Goal: Task Accomplishment & Management: Manage account settings

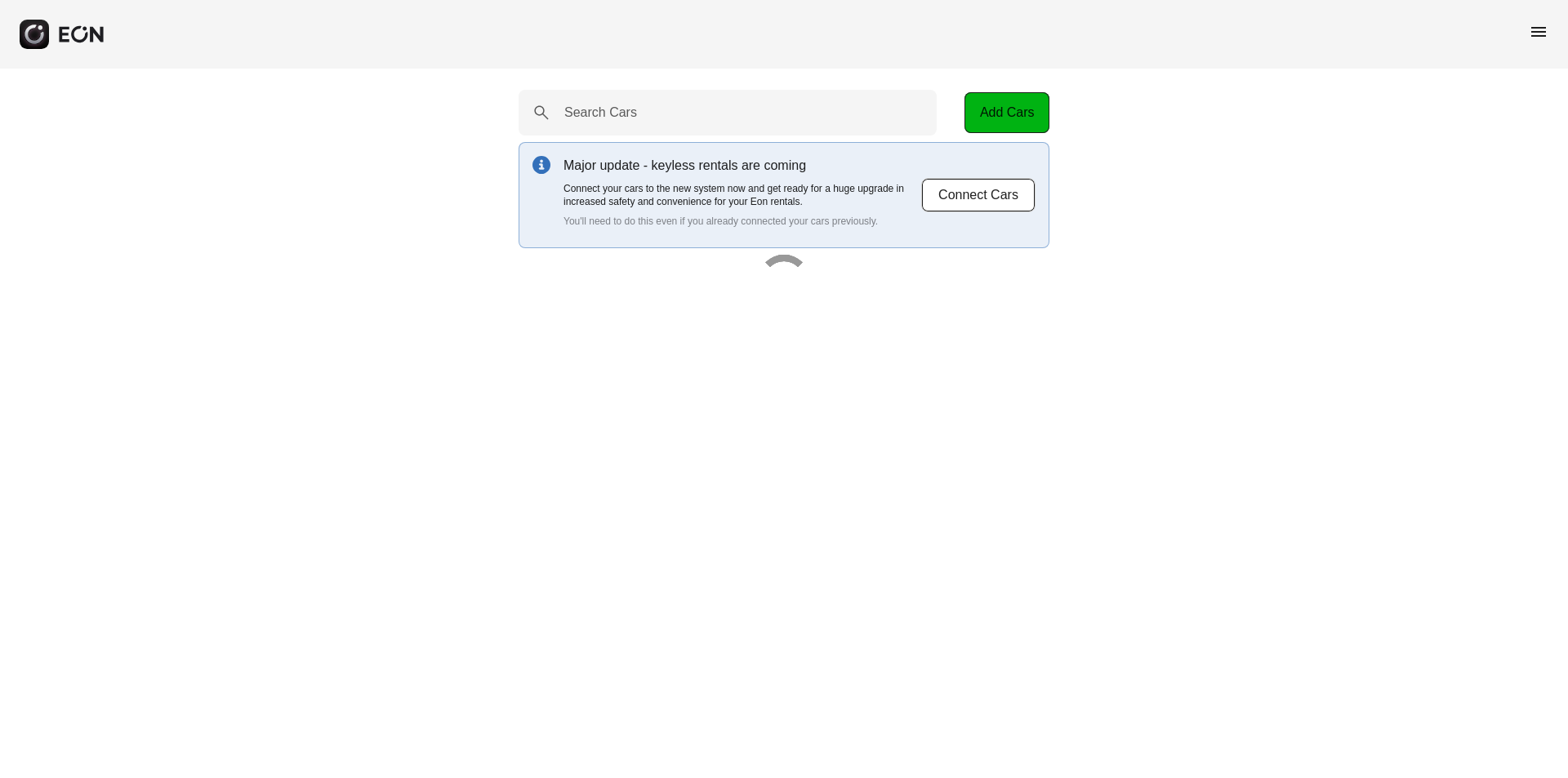
click at [1539, 34] on span "menu" at bounding box center [1538, 31] width 20 height 20
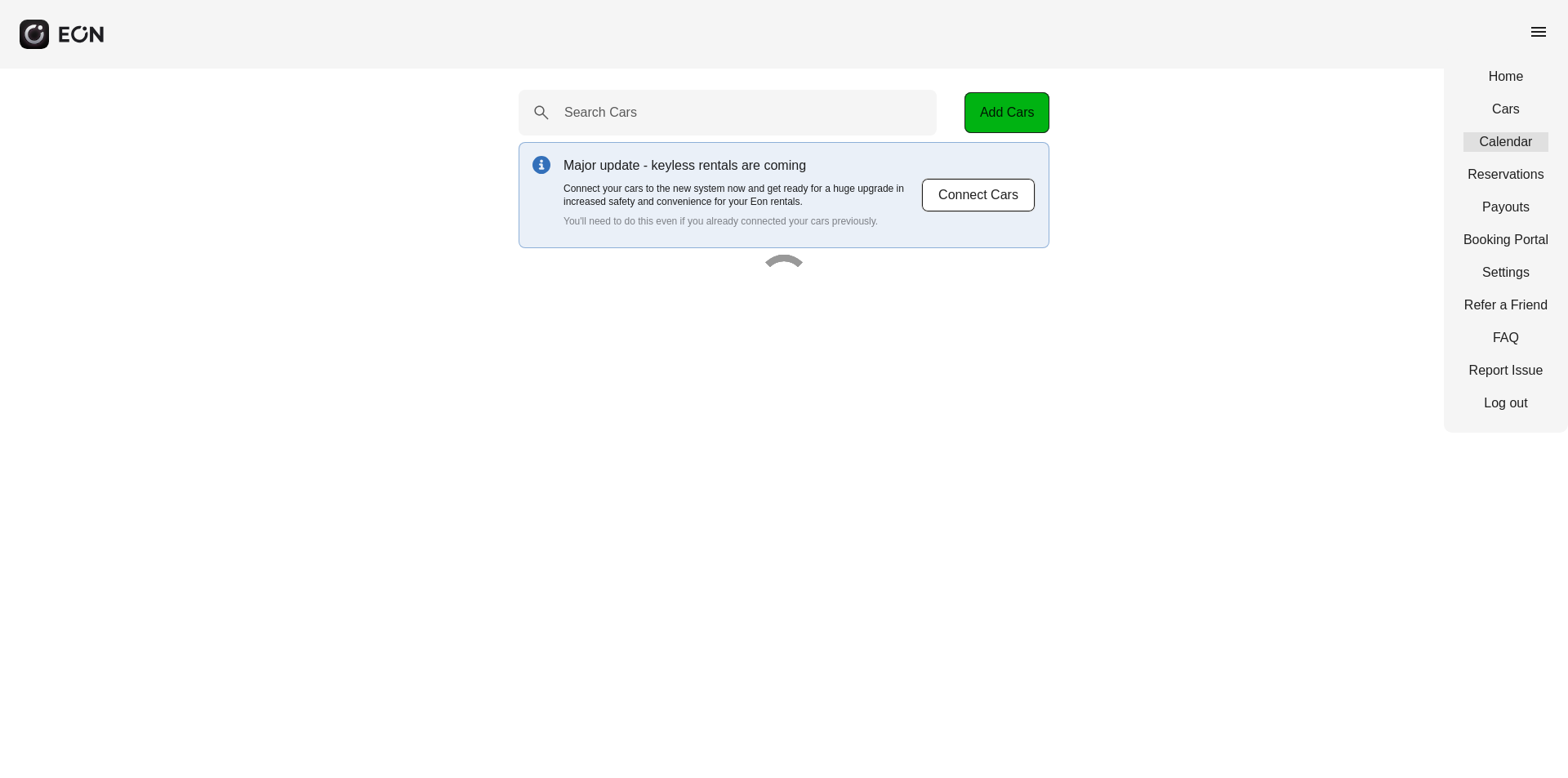
click at [1519, 144] on link "Calendar" at bounding box center [1506, 142] width 85 height 20
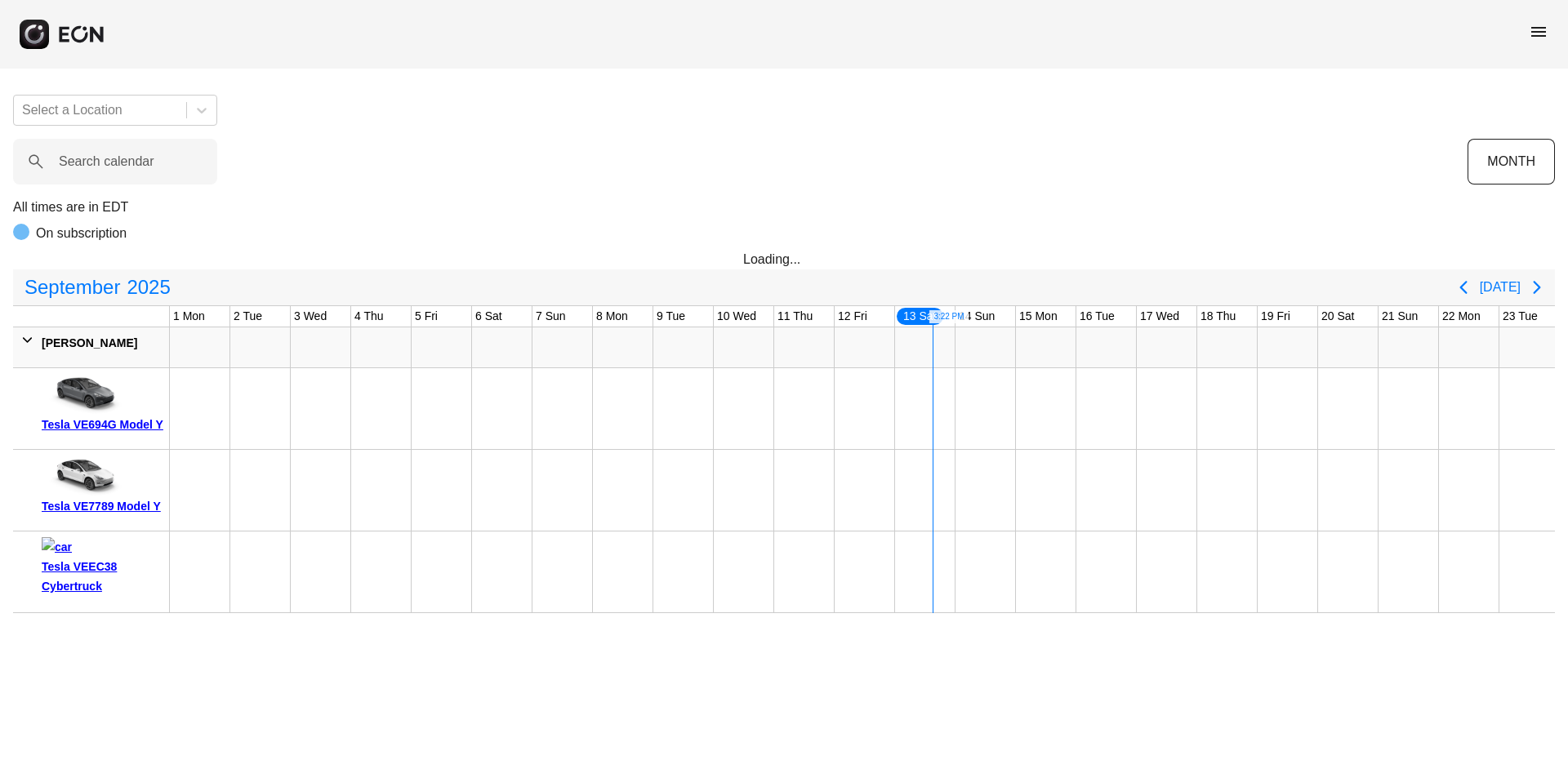
scroll to position [0, 427]
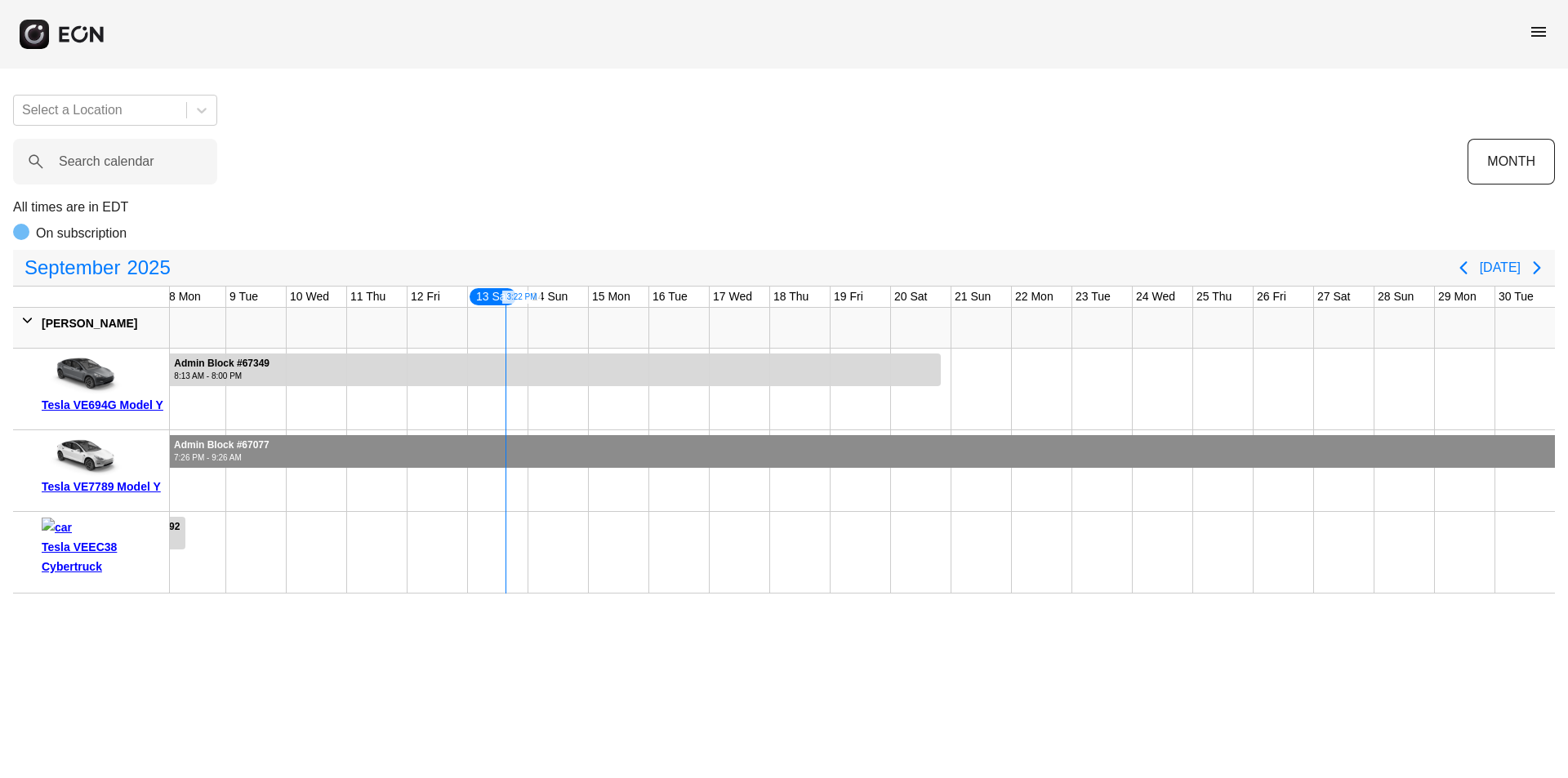
click at [445, 454] on div at bounding box center [649, 451] width 1811 height 33
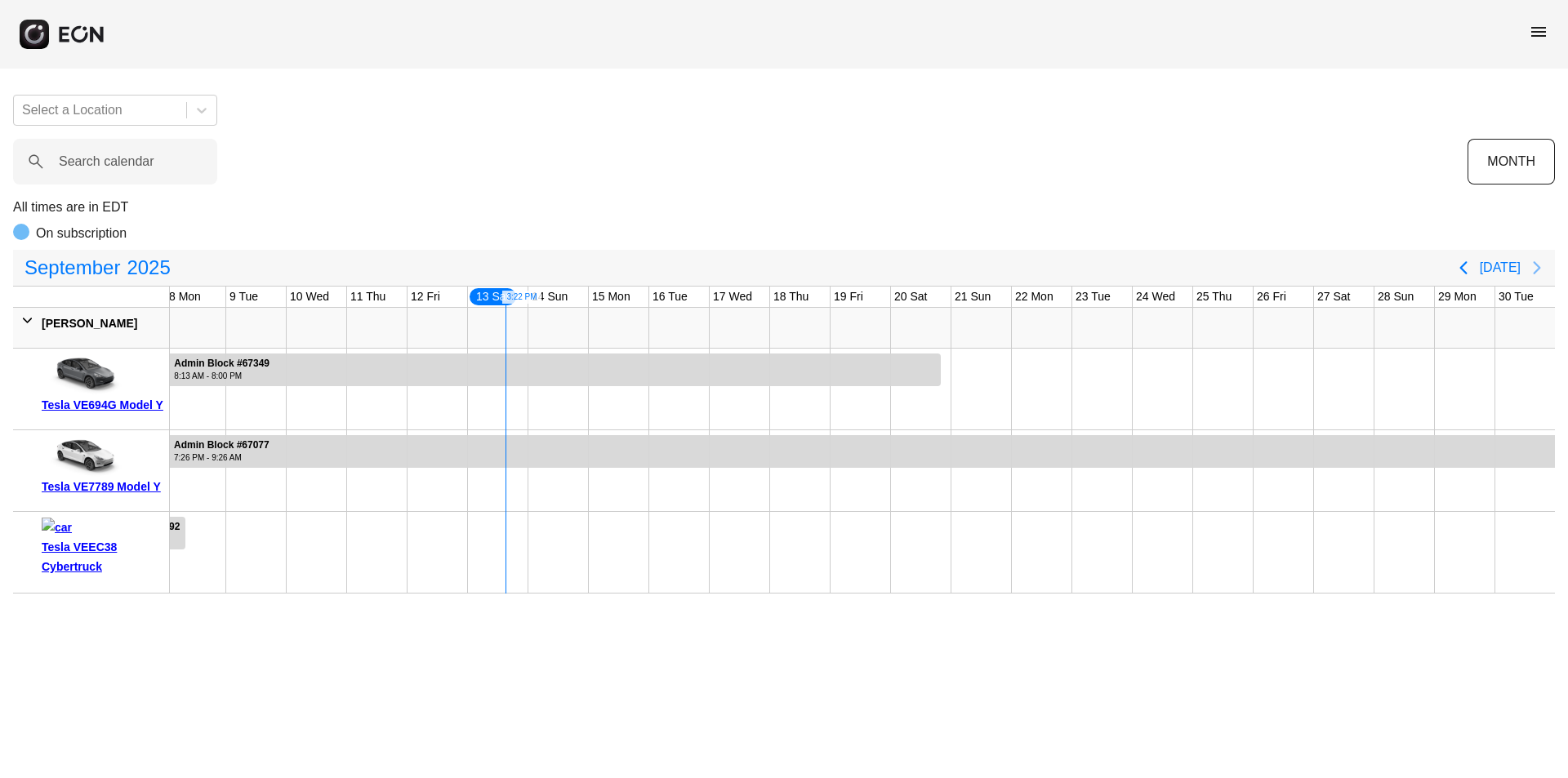
click at [1545, 260] on icon "Next page" at bounding box center [1537, 267] width 20 height 20
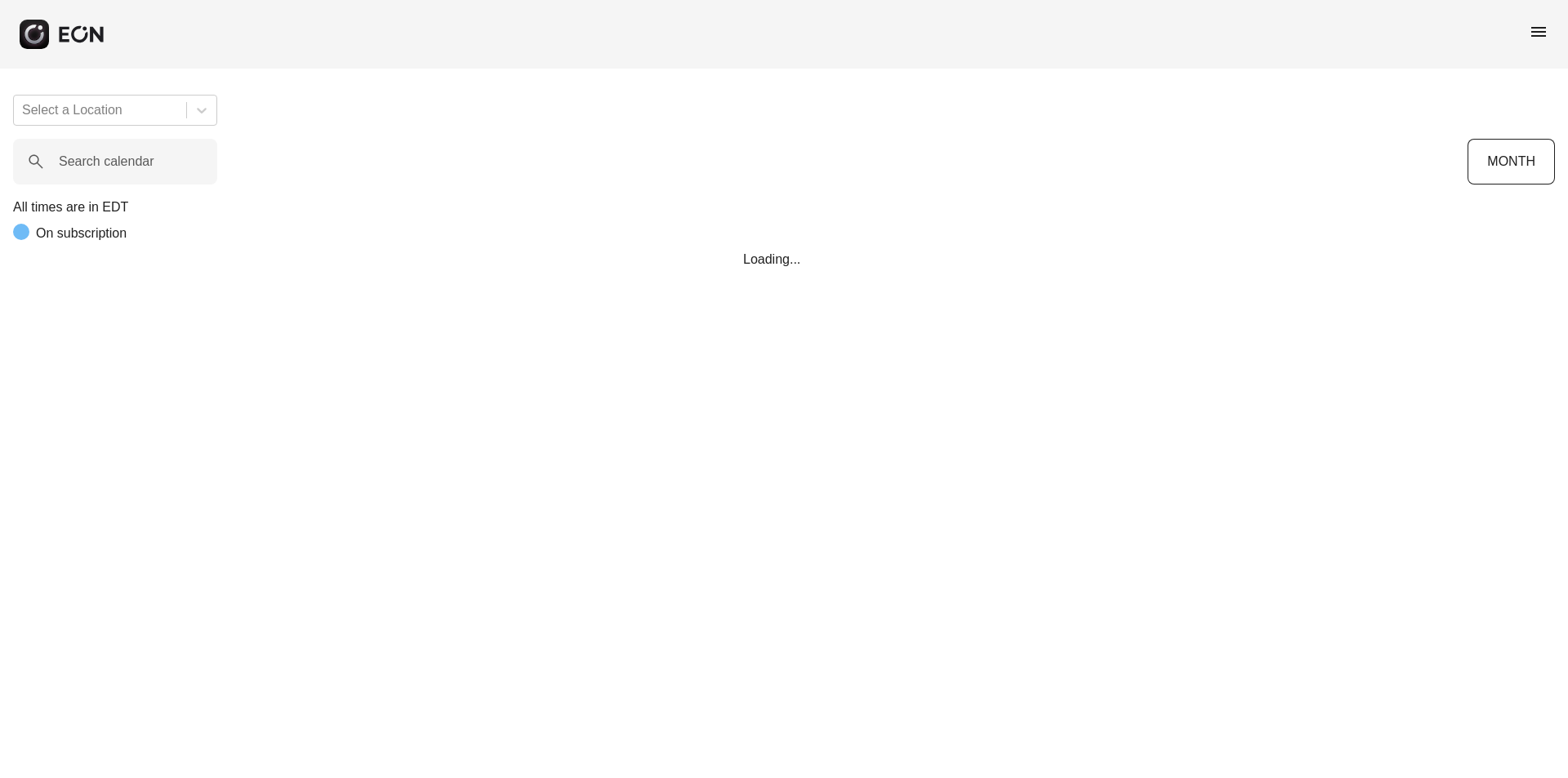
scroll to position [0, 427]
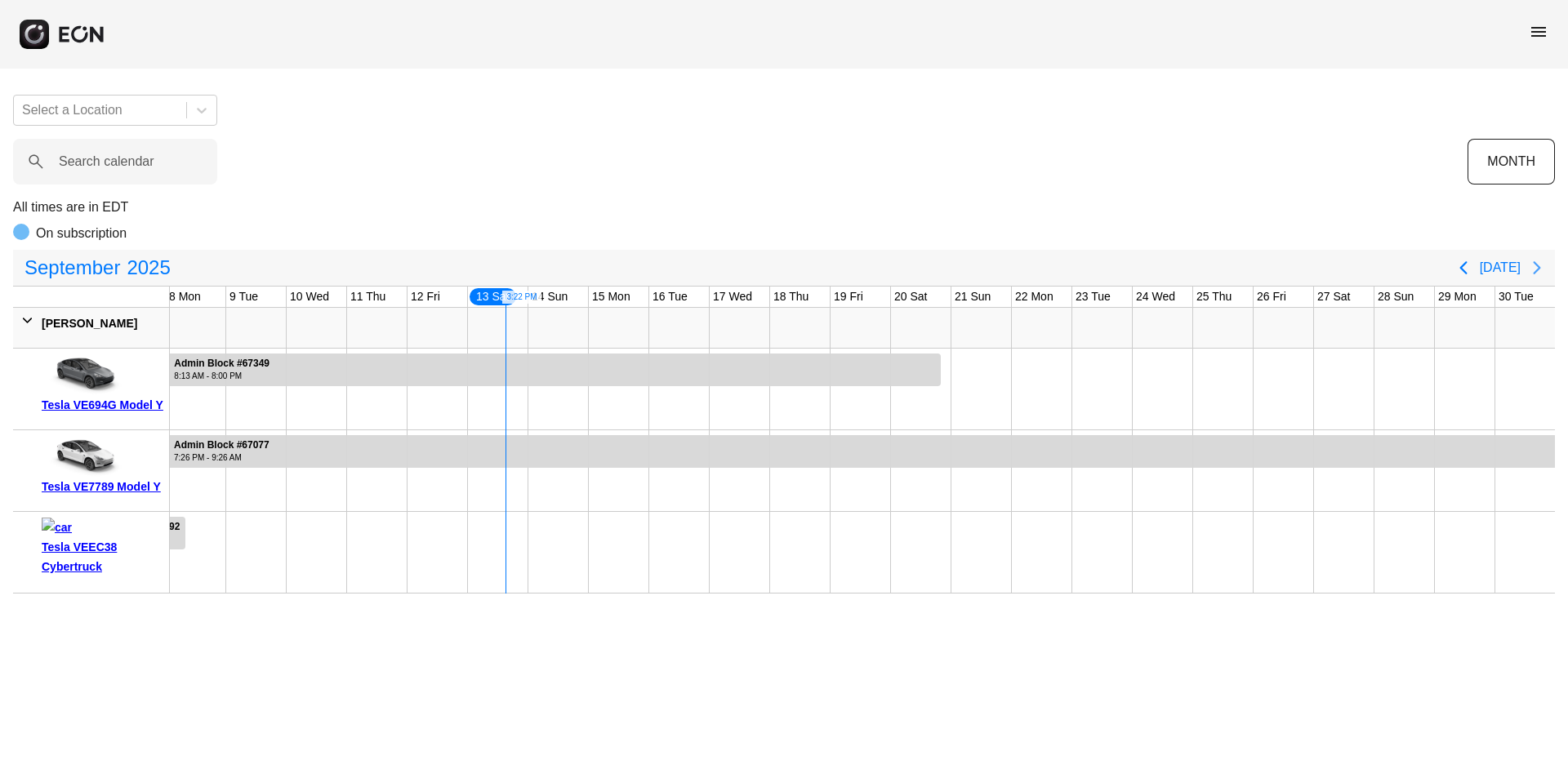
click at [1528, 267] on icon "Next page" at bounding box center [1537, 267] width 20 height 20
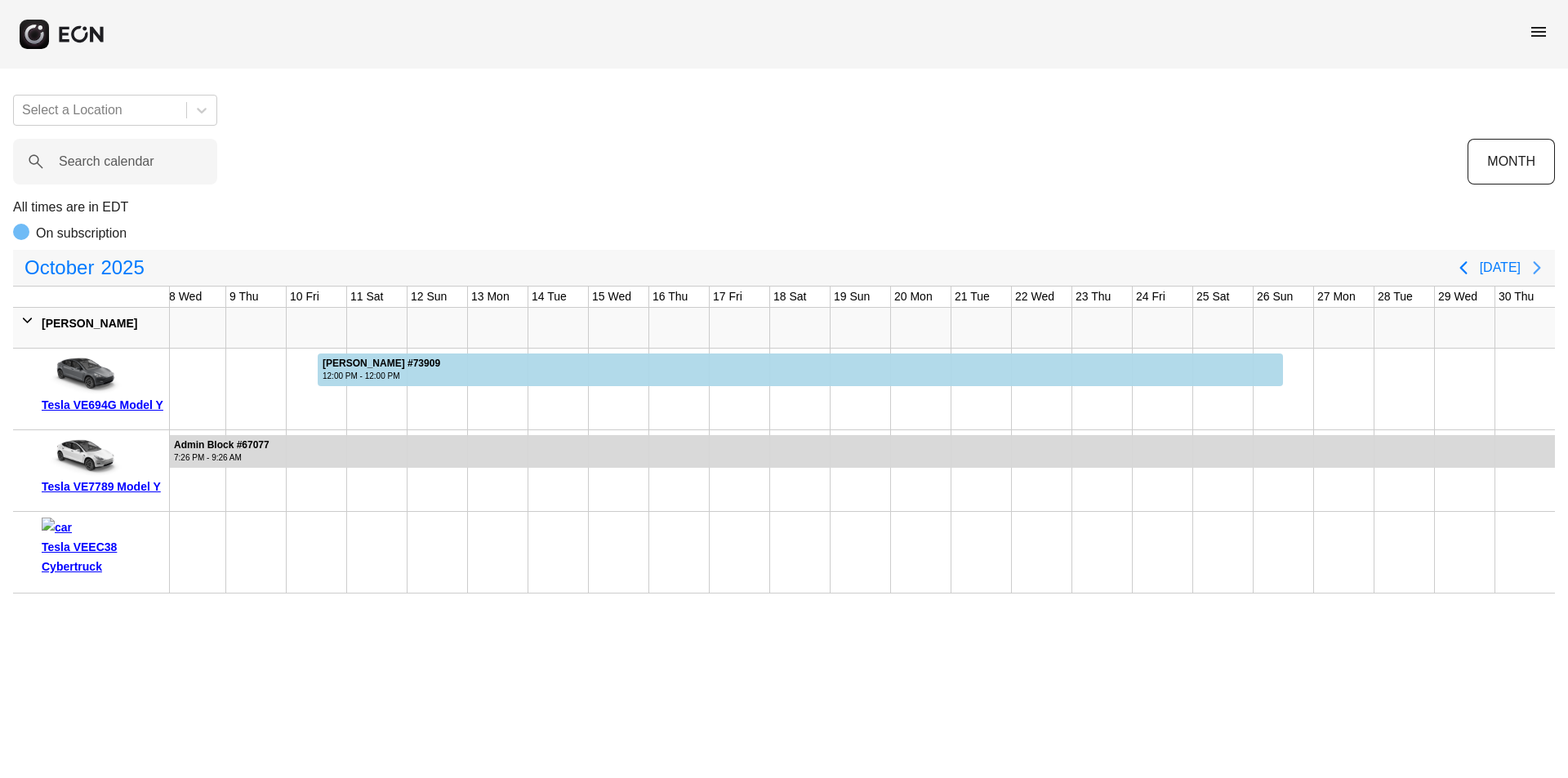
click at [1536, 268] on icon "Next page" at bounding box center [1537, 267] width 20 height 20
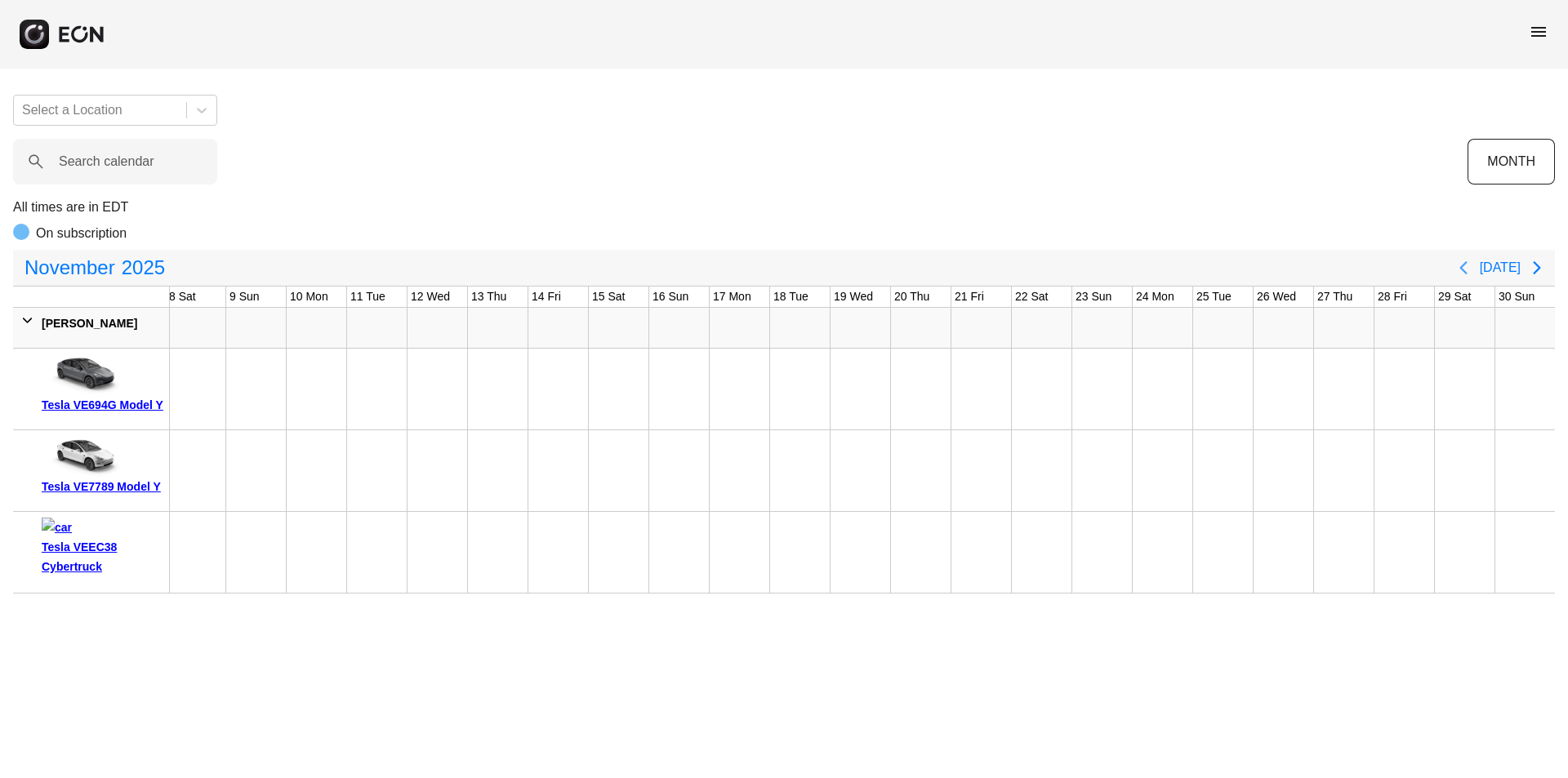
click at [1472, 268] on icon "Previous page" at bounding box center [1463, 267] width 20 height 20
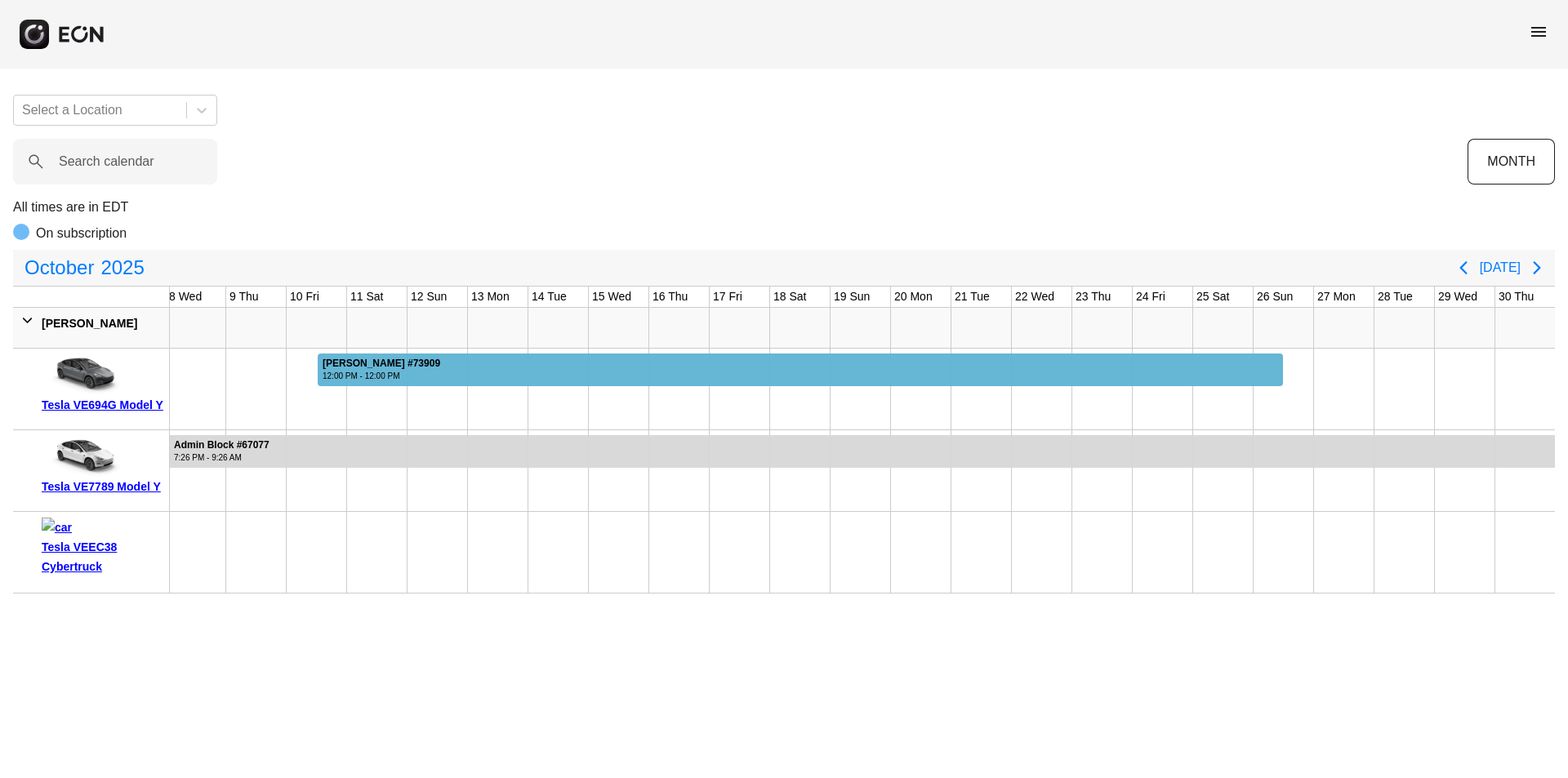
click at [344, 368] on div "[PERSON_NAME] #73909" at bounding box center [381, 364] width 117 height 12
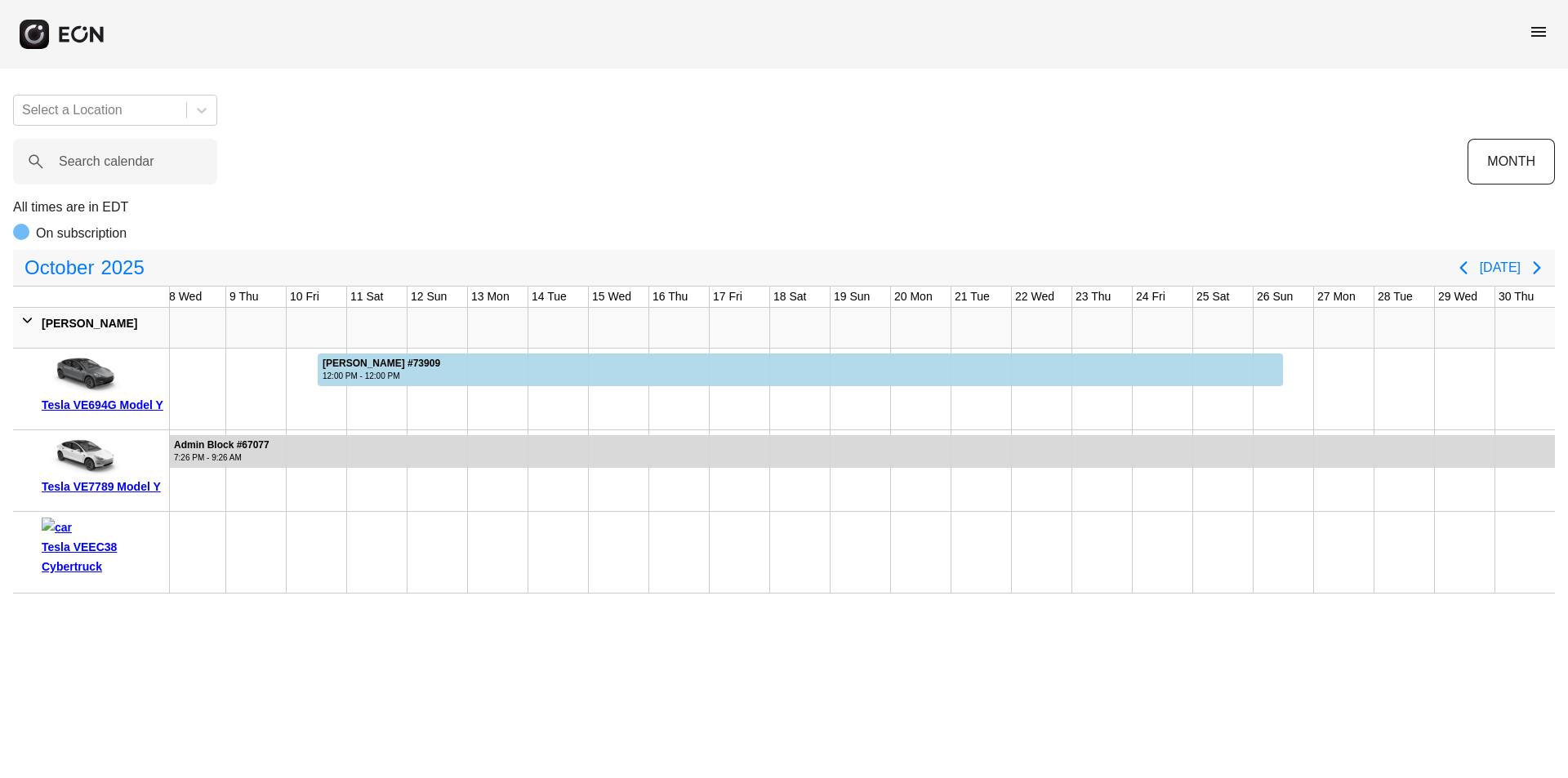
click at [23, 315] on icon at bounding box center [27, 320] width 14 height 17
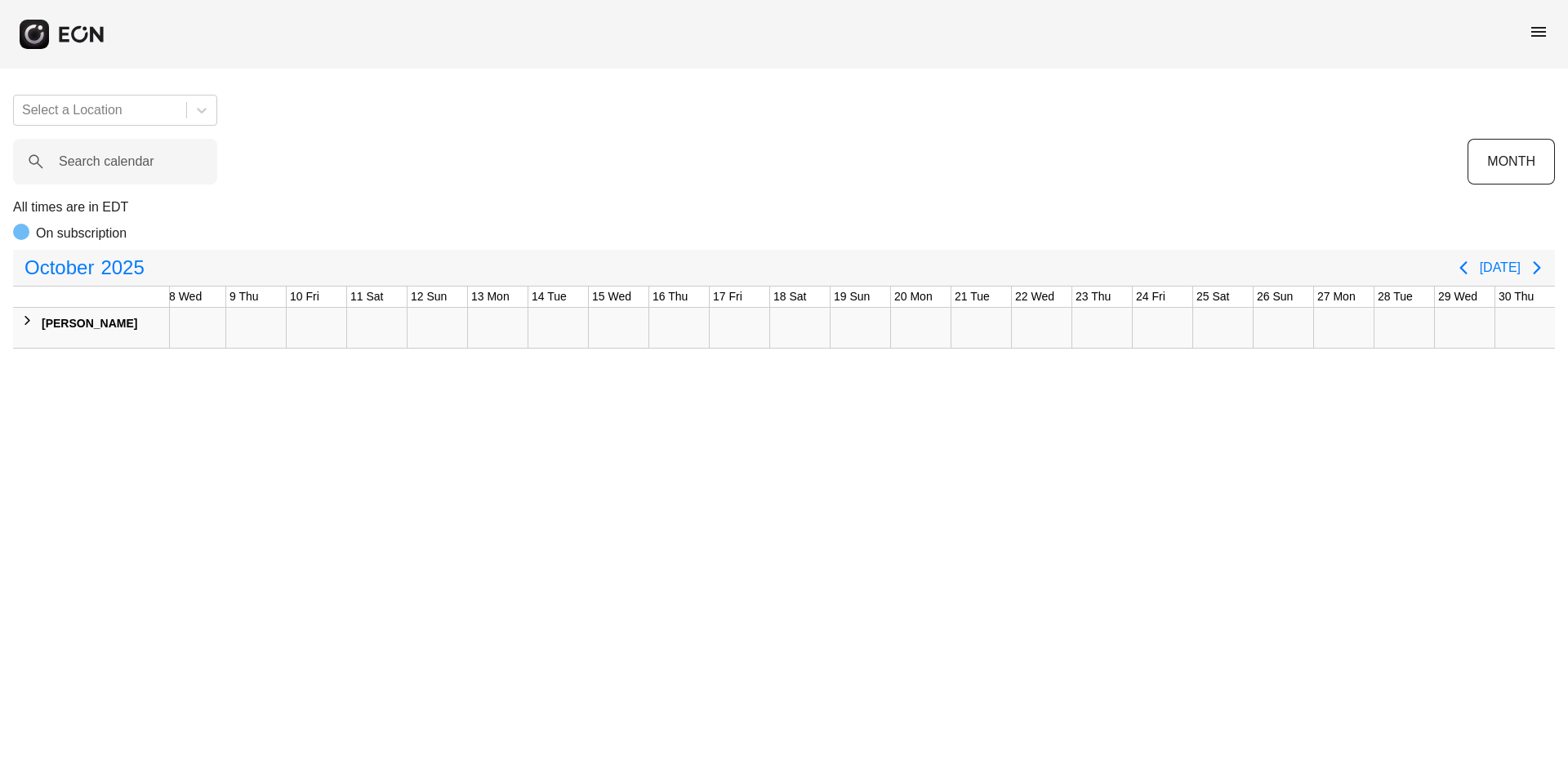
click at [23, 315] on icon at bounding box center [27, 320] width 14 height 17
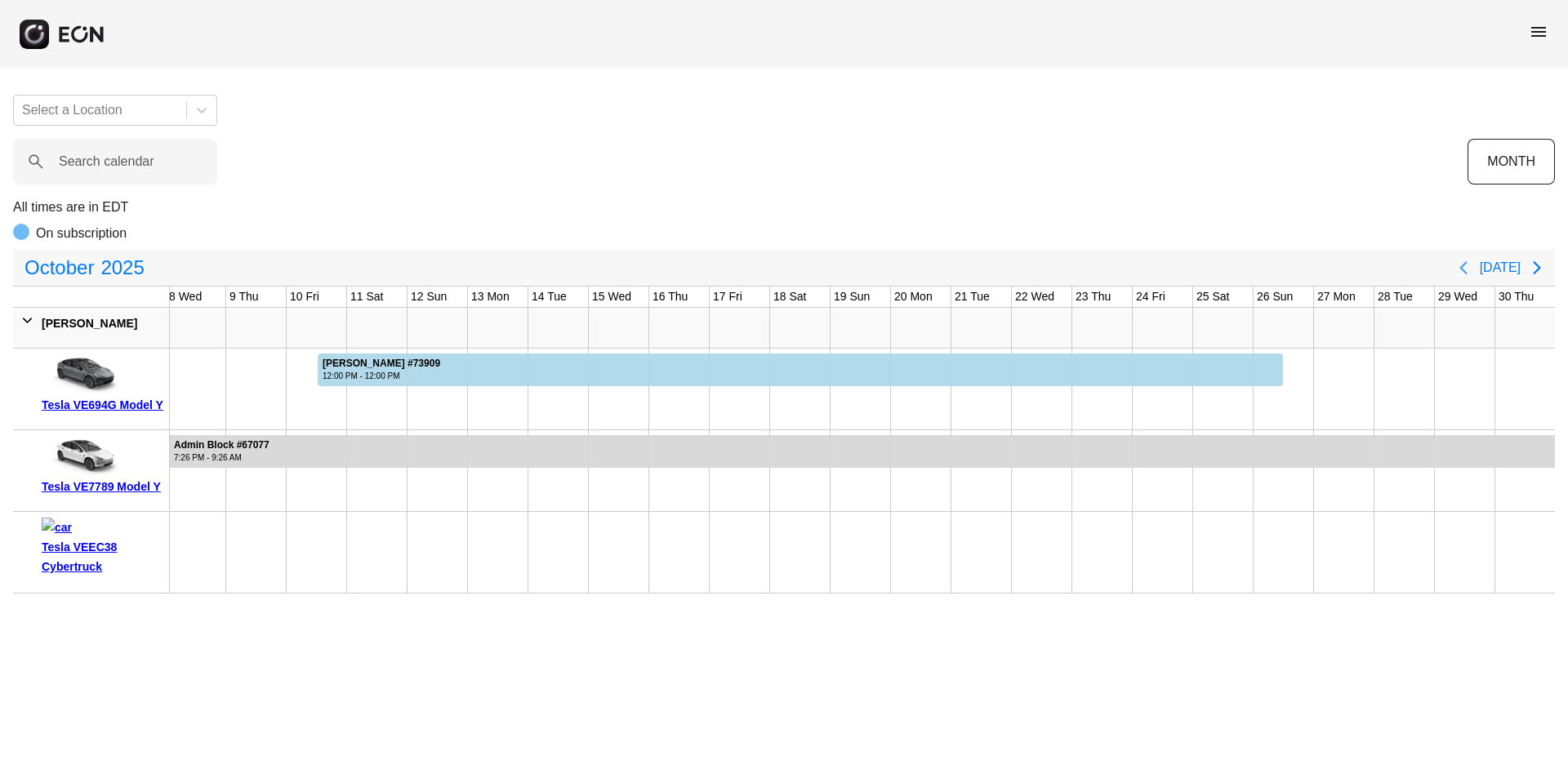
click at [1472, 271] on icon "Previous page" at bounding box center [1463, 267] width 20 height 20
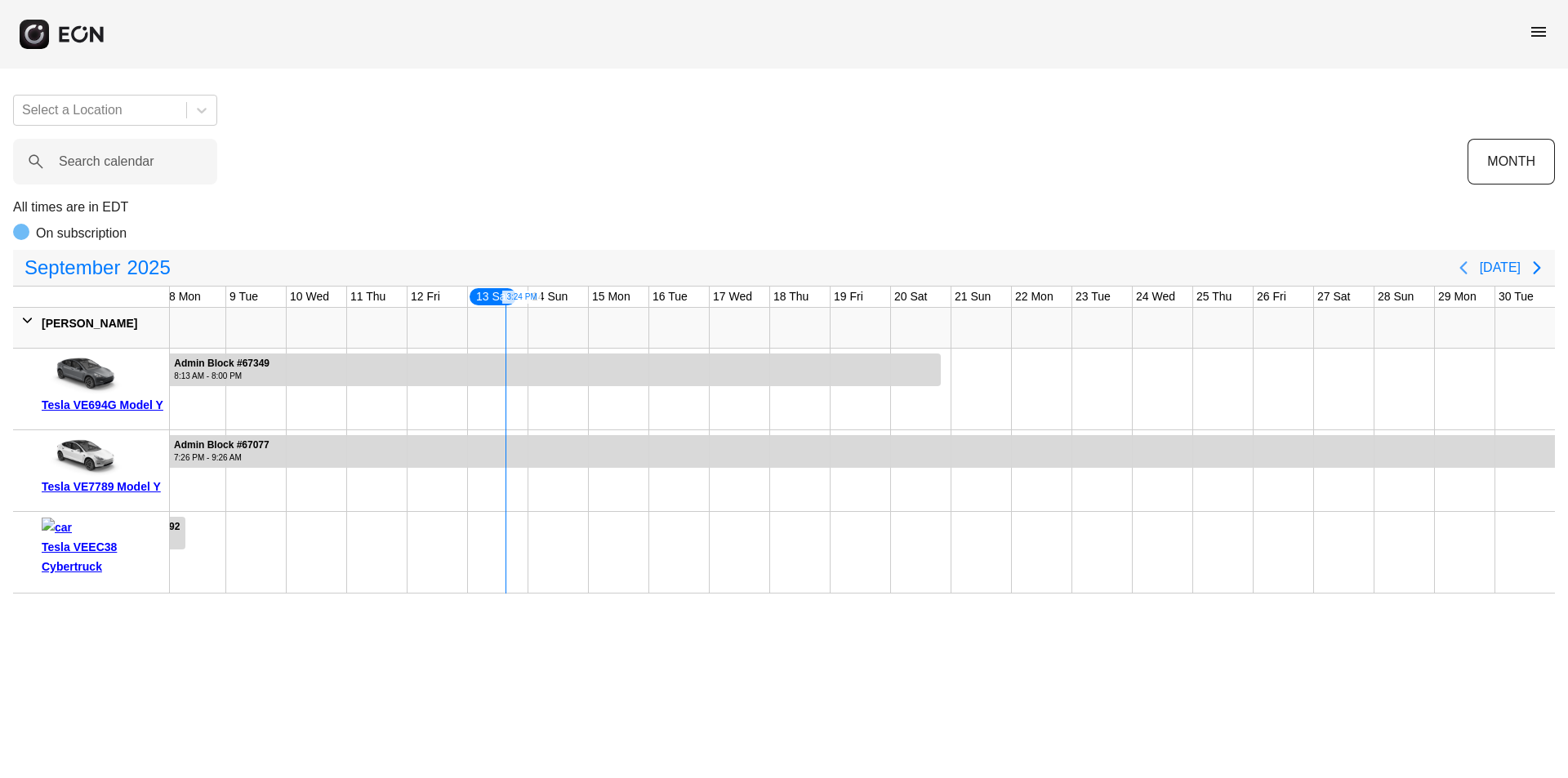
click at [1472, 271] on icon "Previous page" at bounding box center [1463, 267] width 20 height 20
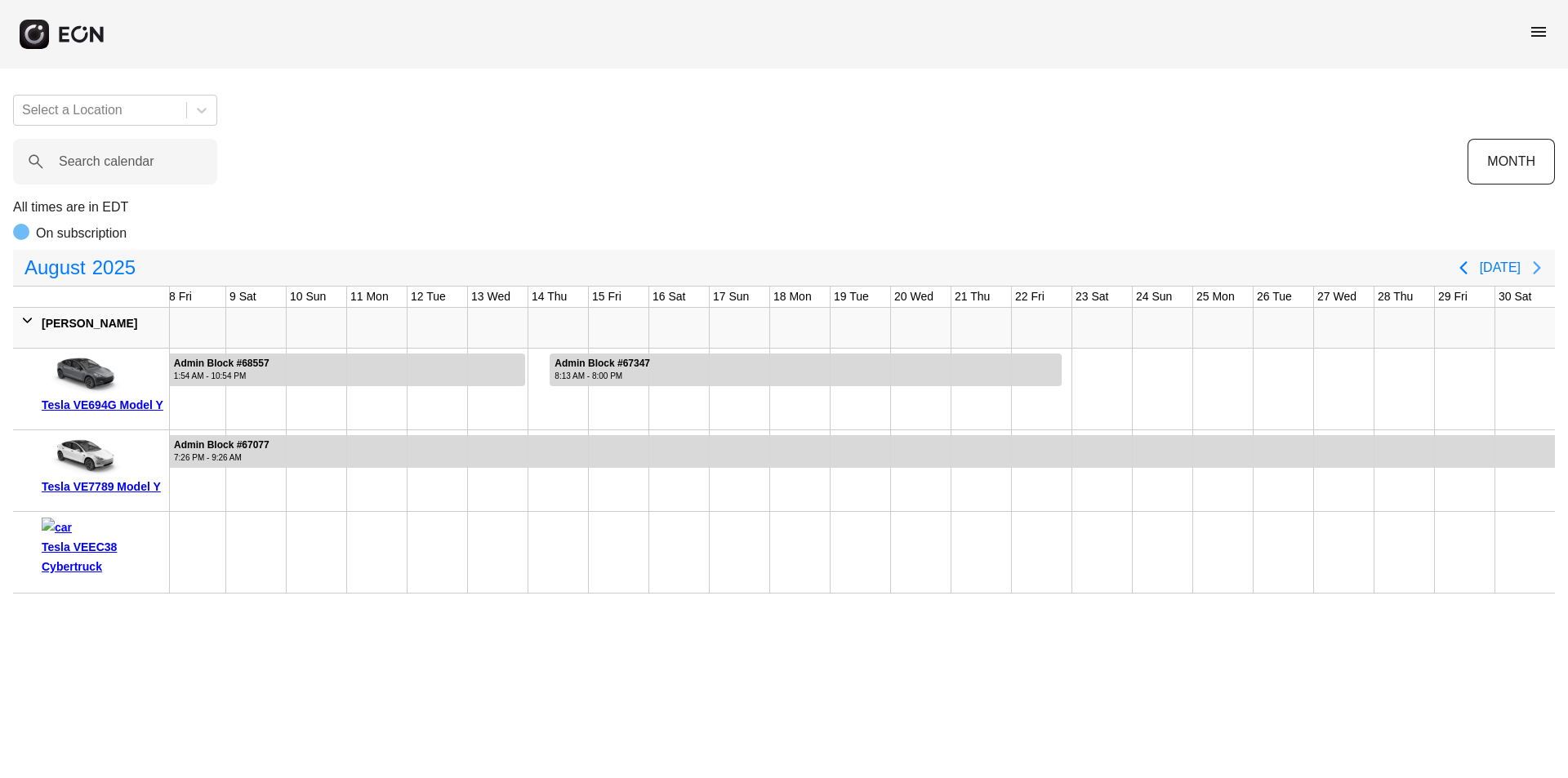
click at [1541, 262] on icon "Next page" at bounding box center [1537, 267] width 20 height 20
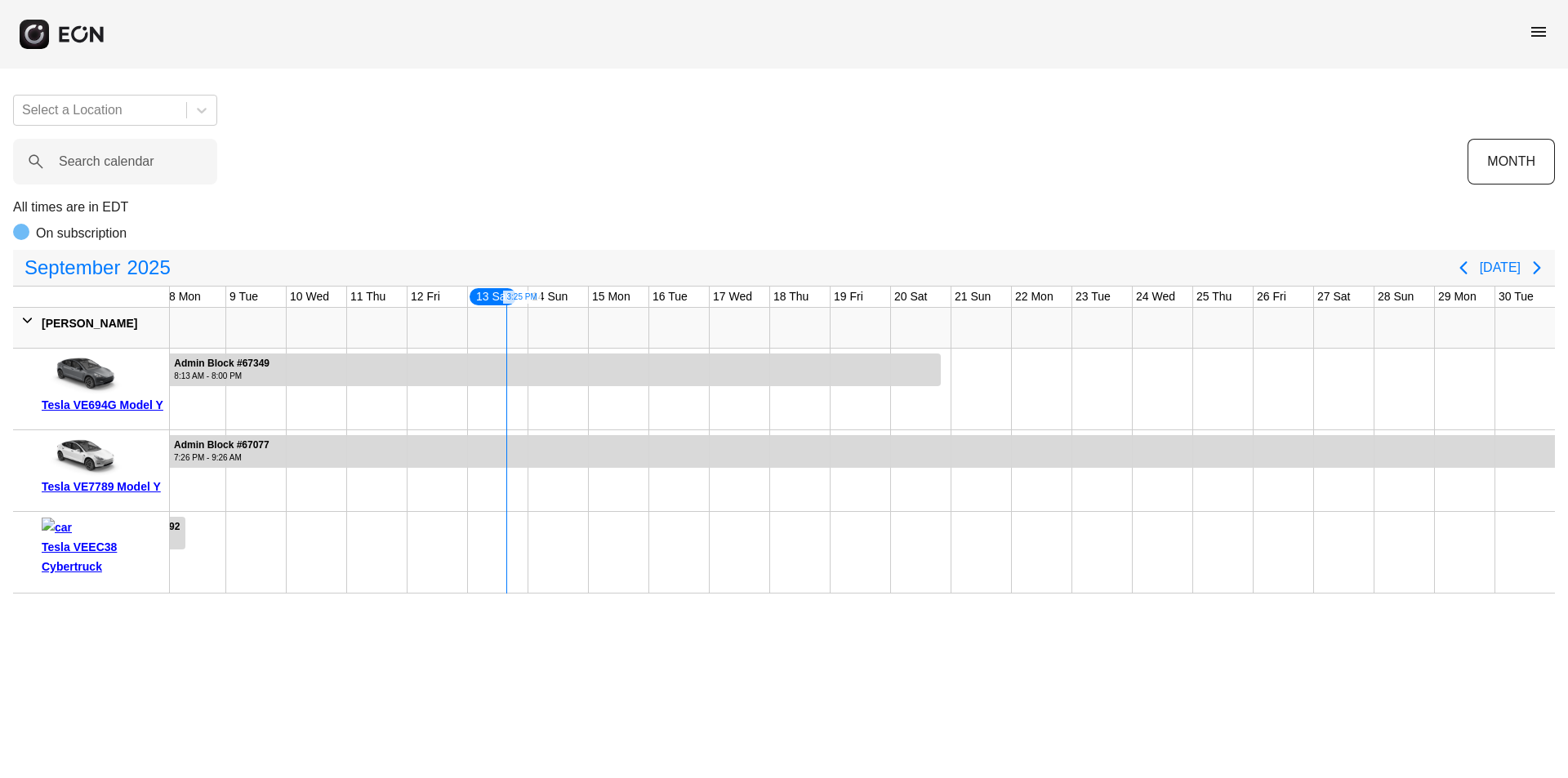
click at [492, 553] on div at bounding box center [498, 552] width 60 height 81
click at [1539, 36] on span "menu" at bounding box center [1538, 31] width 20 height 20
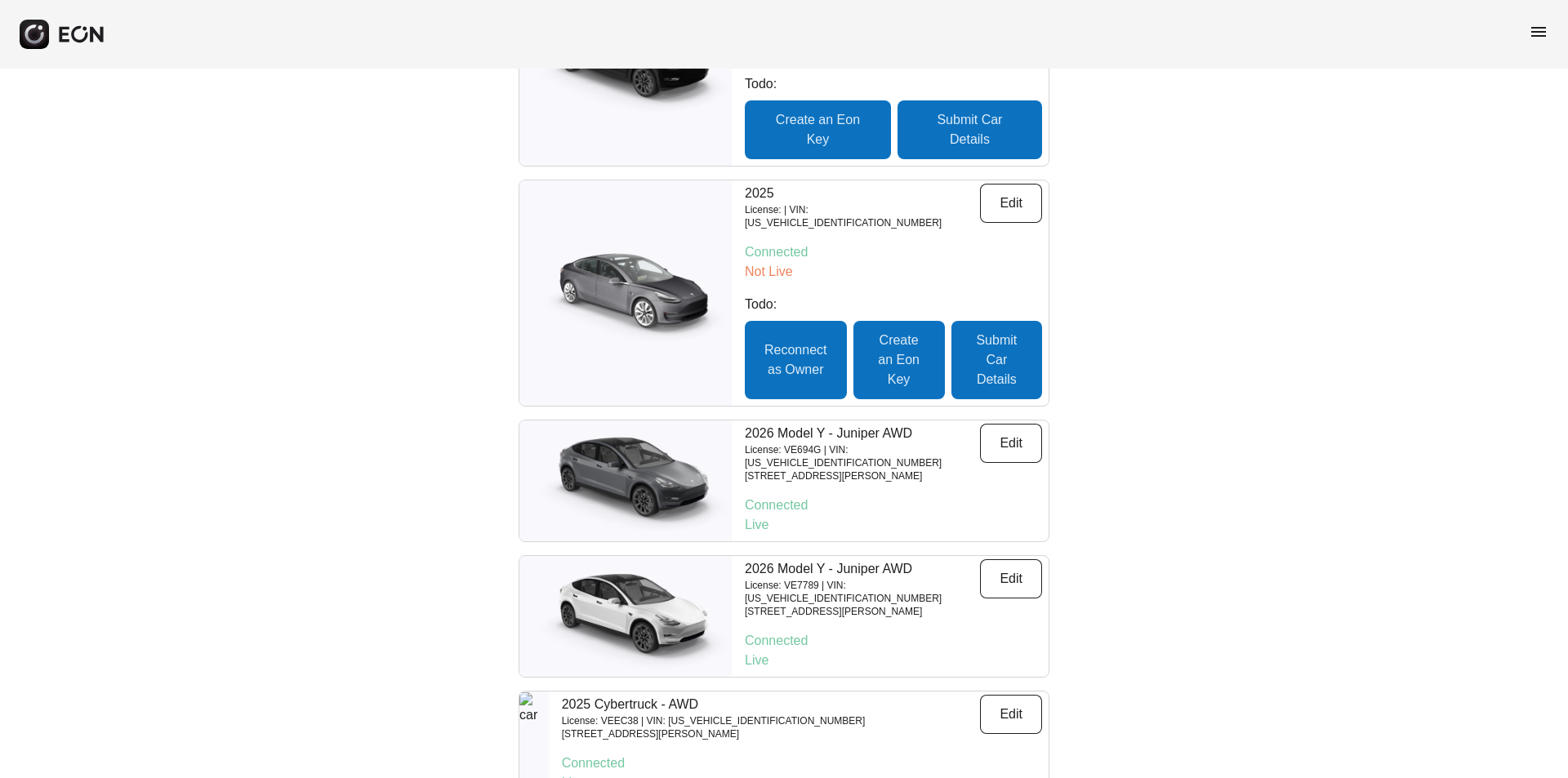
scroll to position [299, 0]
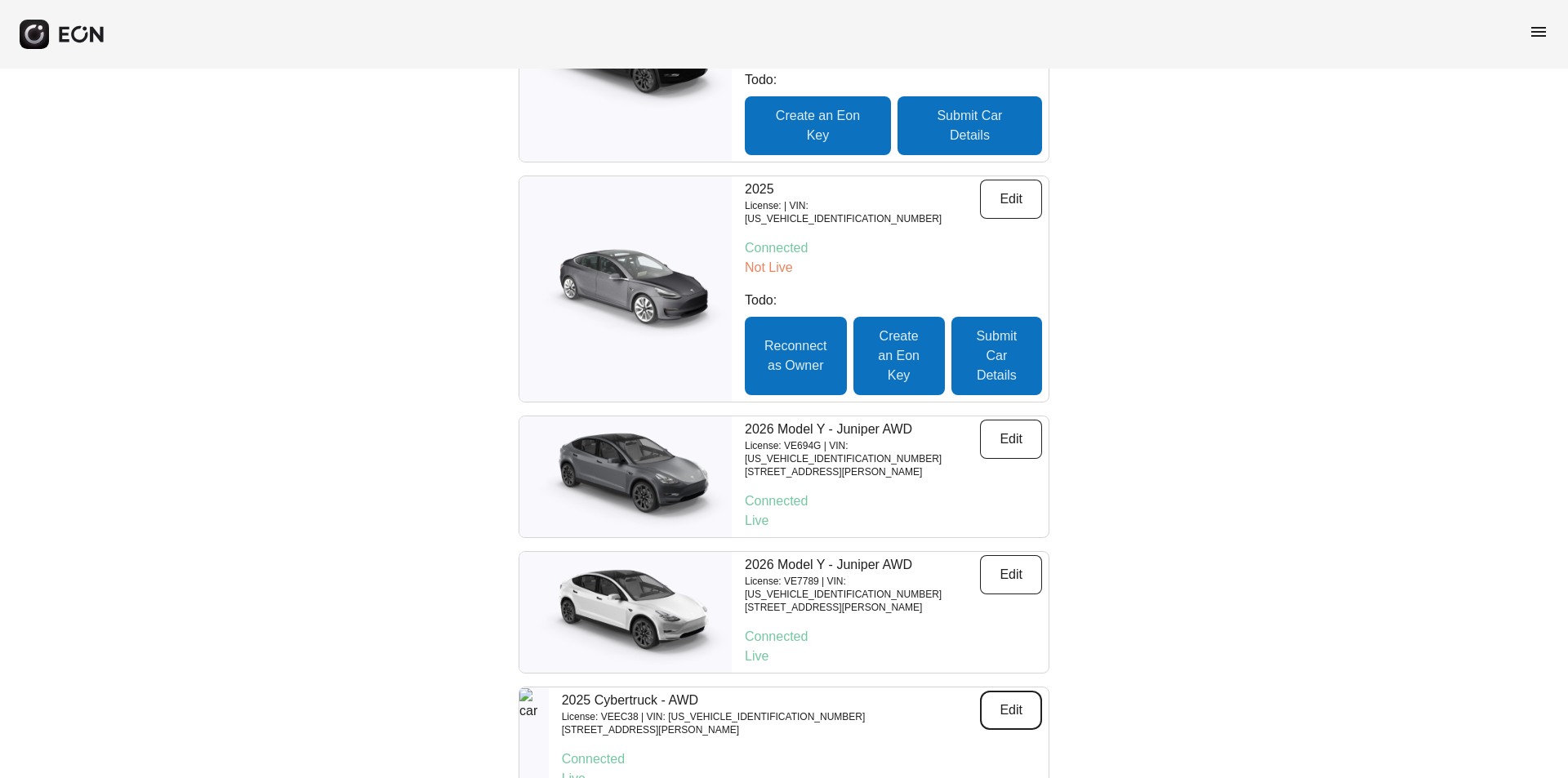
click at [1031, 690] on button "Edit" at bounding box center [1011, 709] width 62 height 39
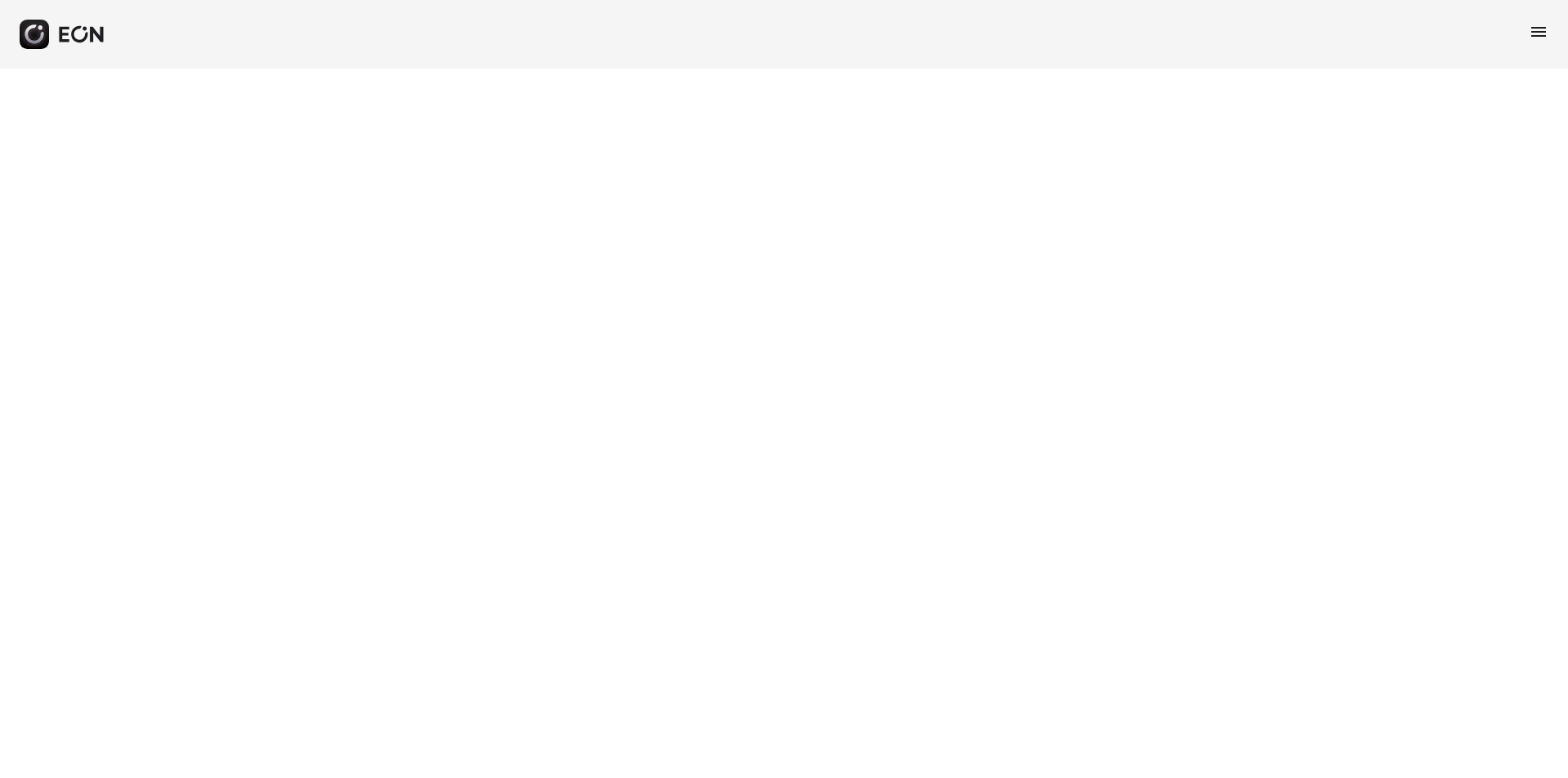
select select "**"
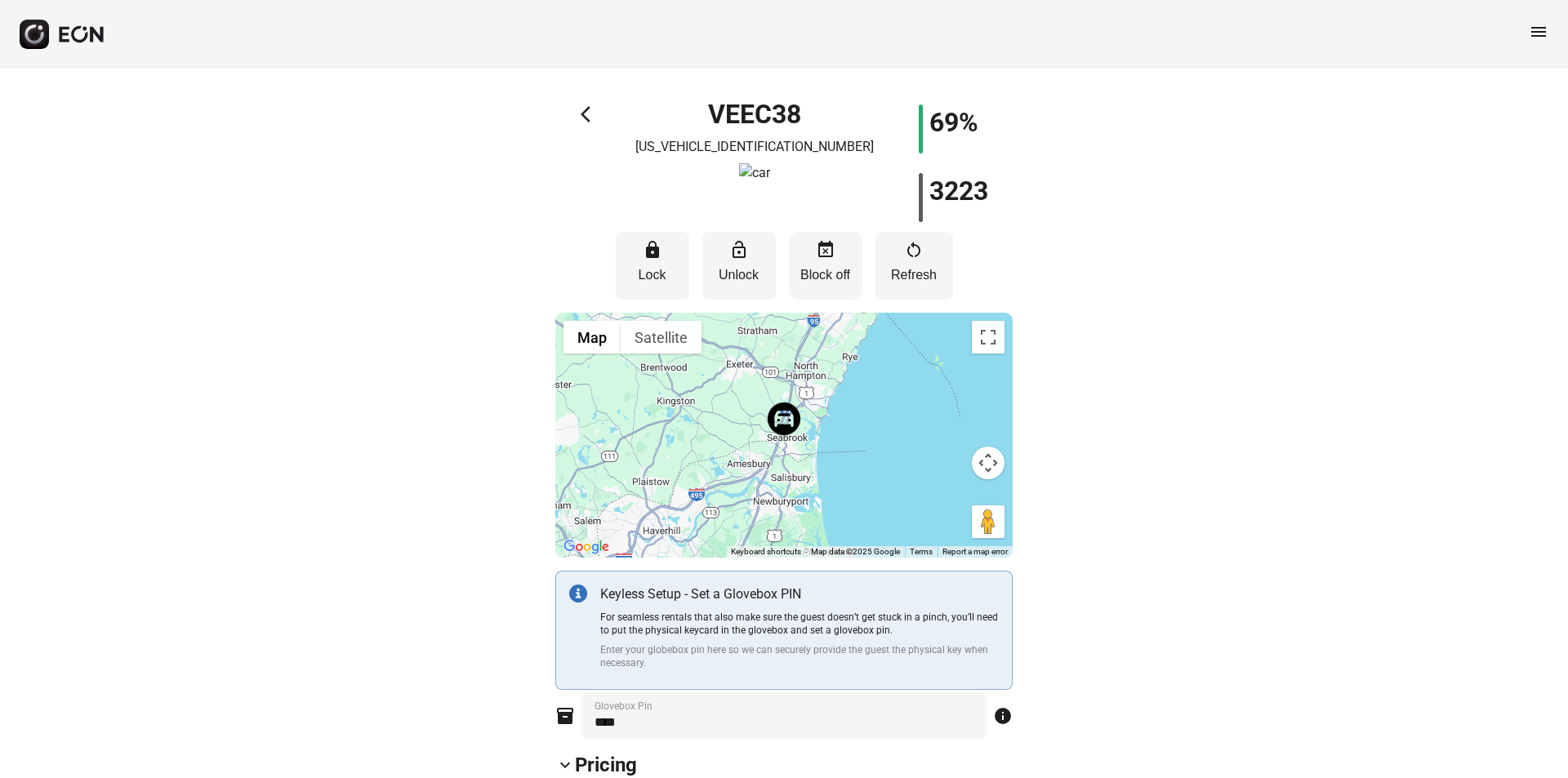
click at [827, 282] on p "Block off" at bounding box center [826, 275] width 58 height 20
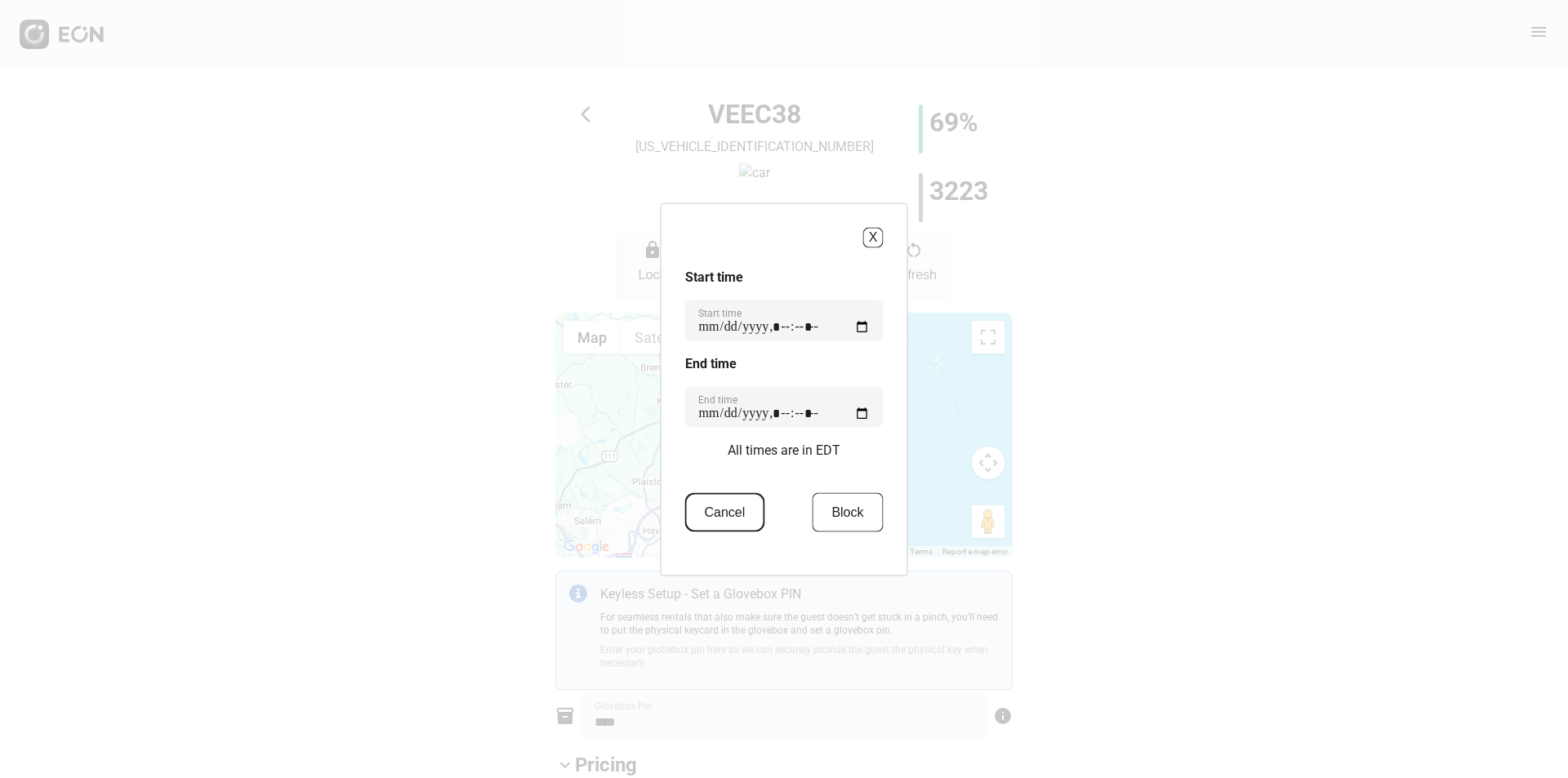
click at [711, 523] on button "Cancel" at bounding box center [724, 511] width 80 height 39
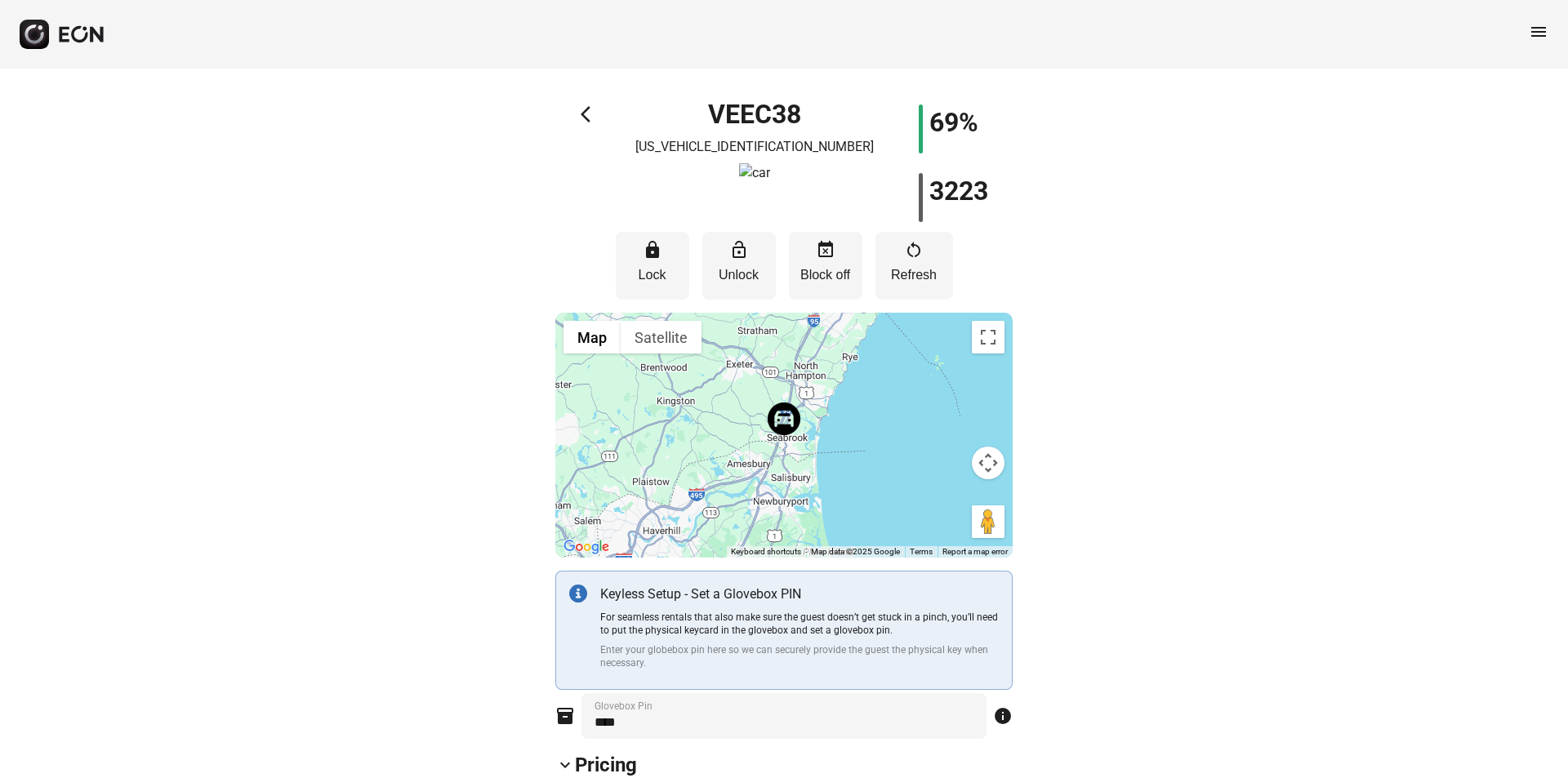
click at [1540, 26] on span "menu" at bounding box center [1538, 31] width 20 height 20
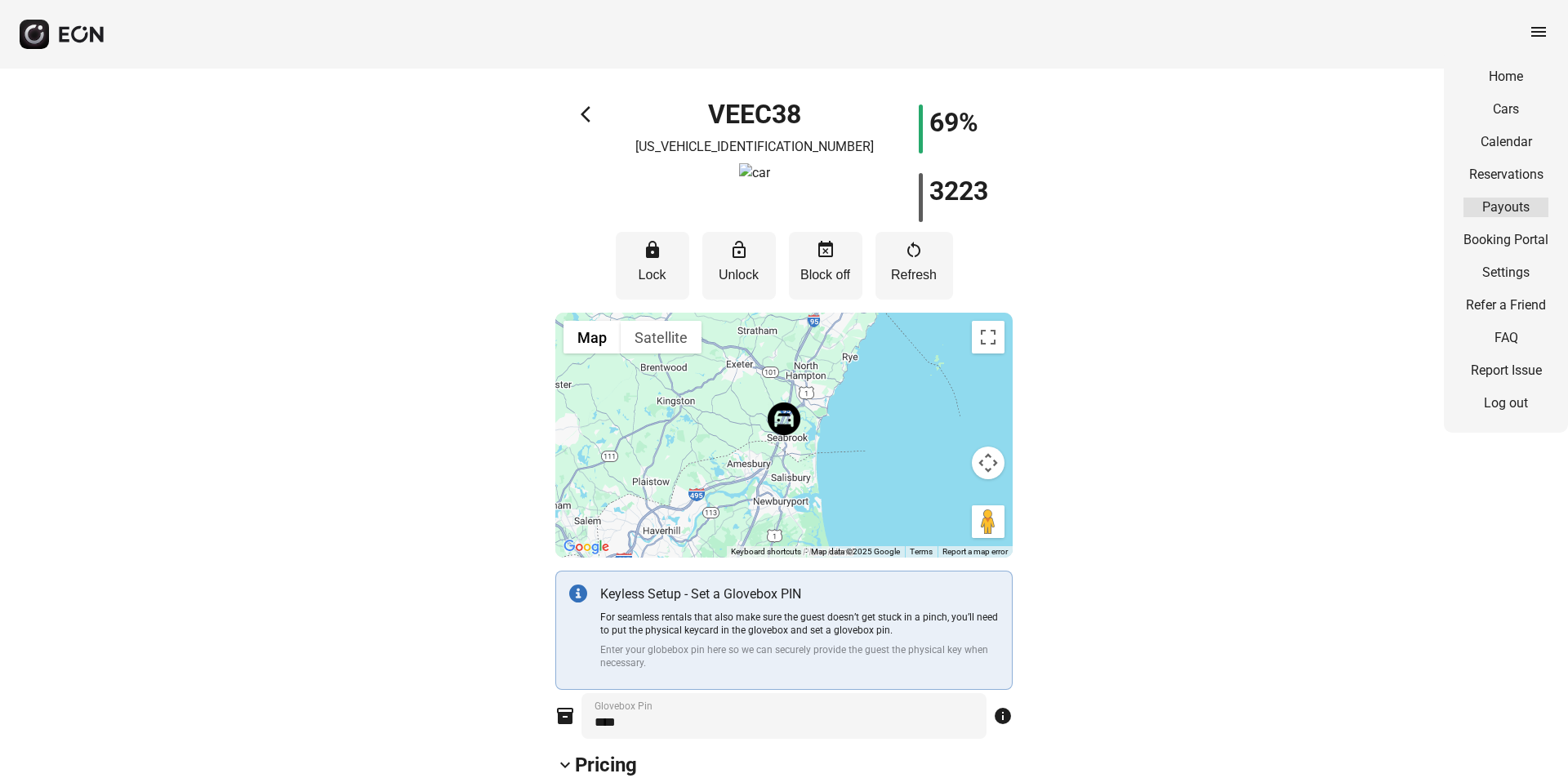
click at [1517, 202] on link "Payouts" at bounding box center [1506, 207] width 85 height 20
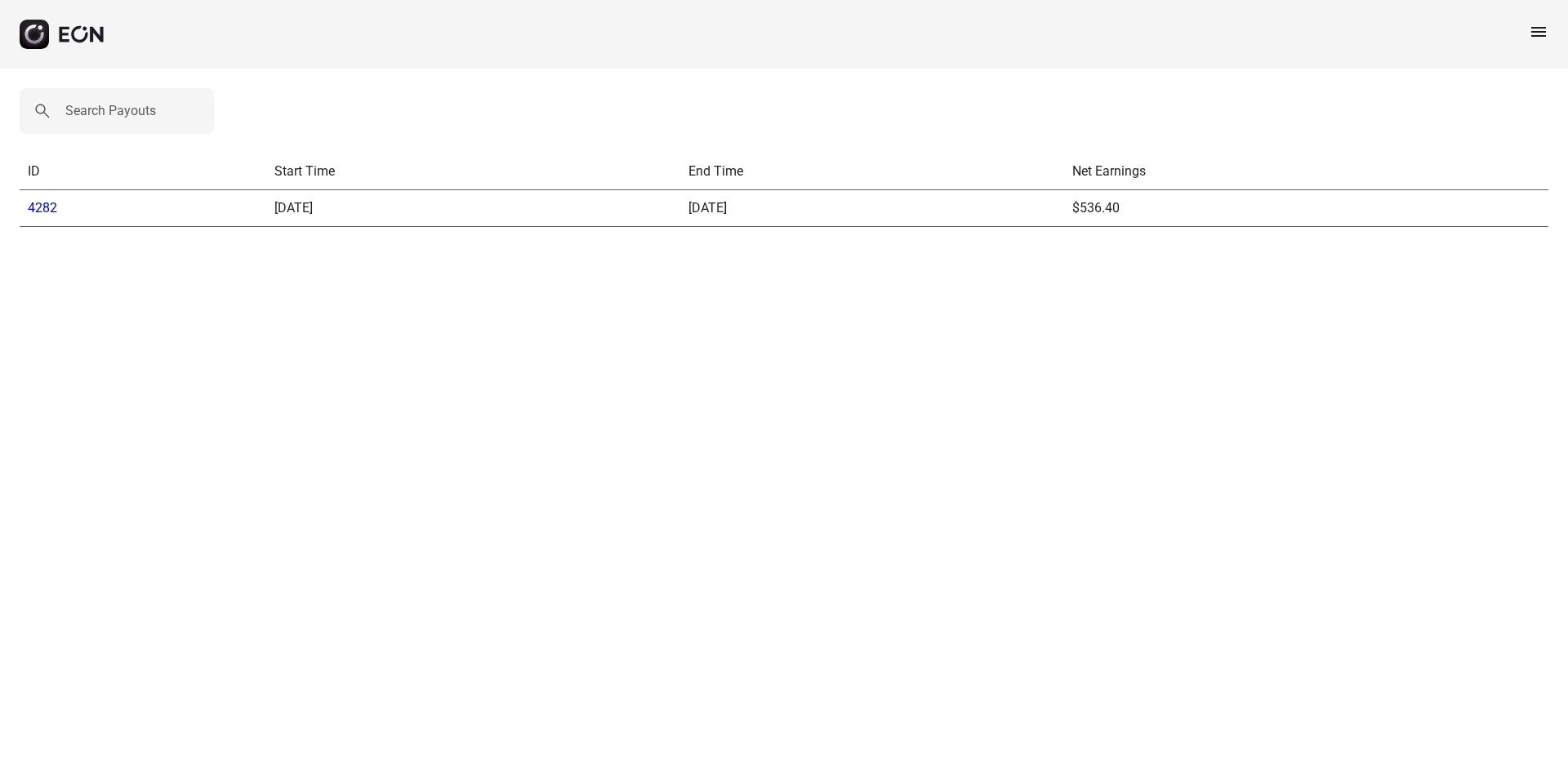
click at [1529, 25] on span "menu" at bounding box center [1538, 31] width 20 height 20
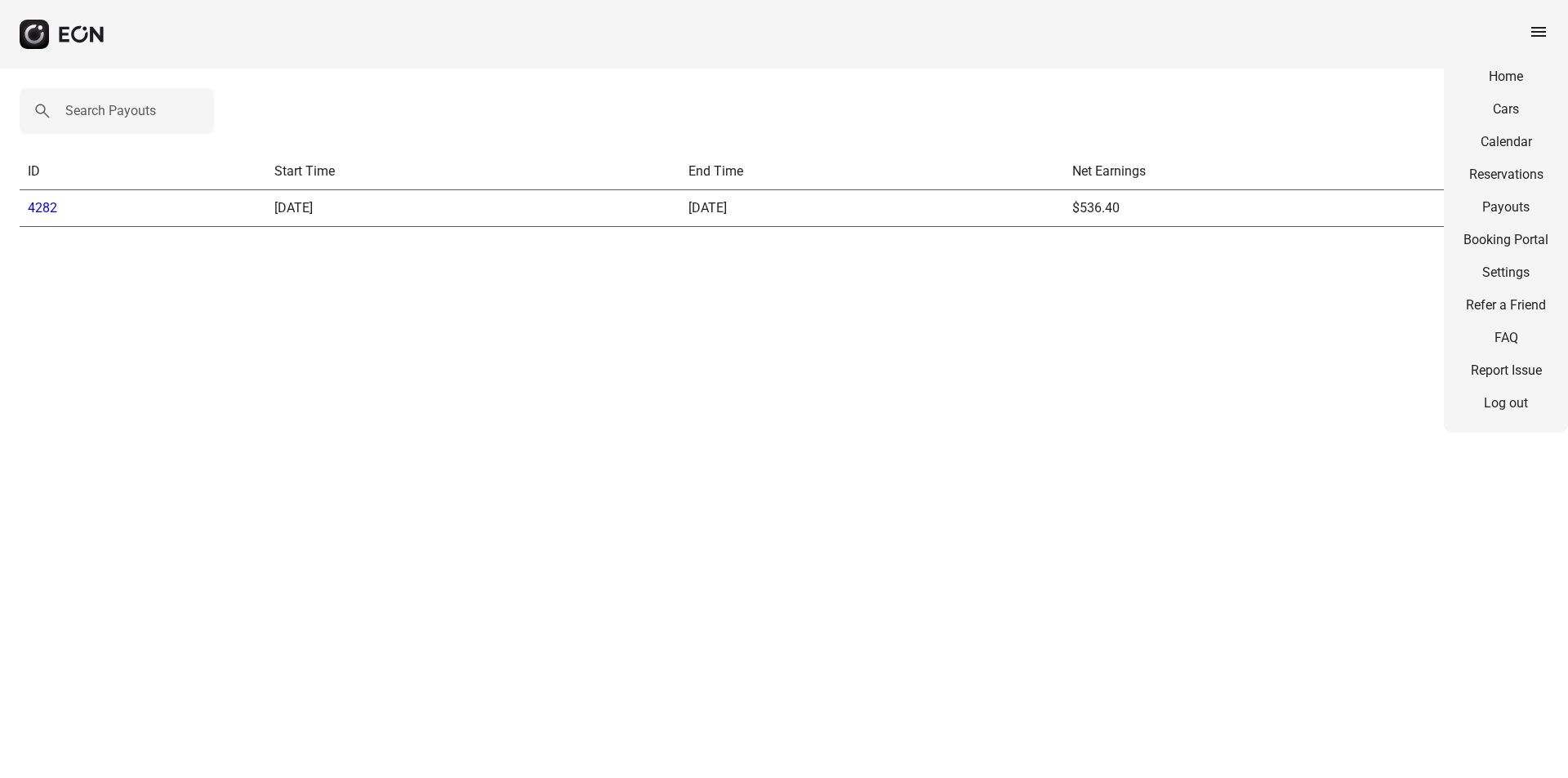
click at [1518, 160] on div "Home Cars Calendar Reservations Payouts Booking Portal Settings Refer a Friend …" at bounding box center [1505, 240] width 124 height 385
click at [1520, 166] on div "Home Cars Calendar Reservations Payouts Booking Portal Settings Refer a Friend …" at bounding box center [1505, 240] width 124 height 385
click at [1520, 177] on link "Reservations" at bounding box center [1506, 175] width 85 height 20
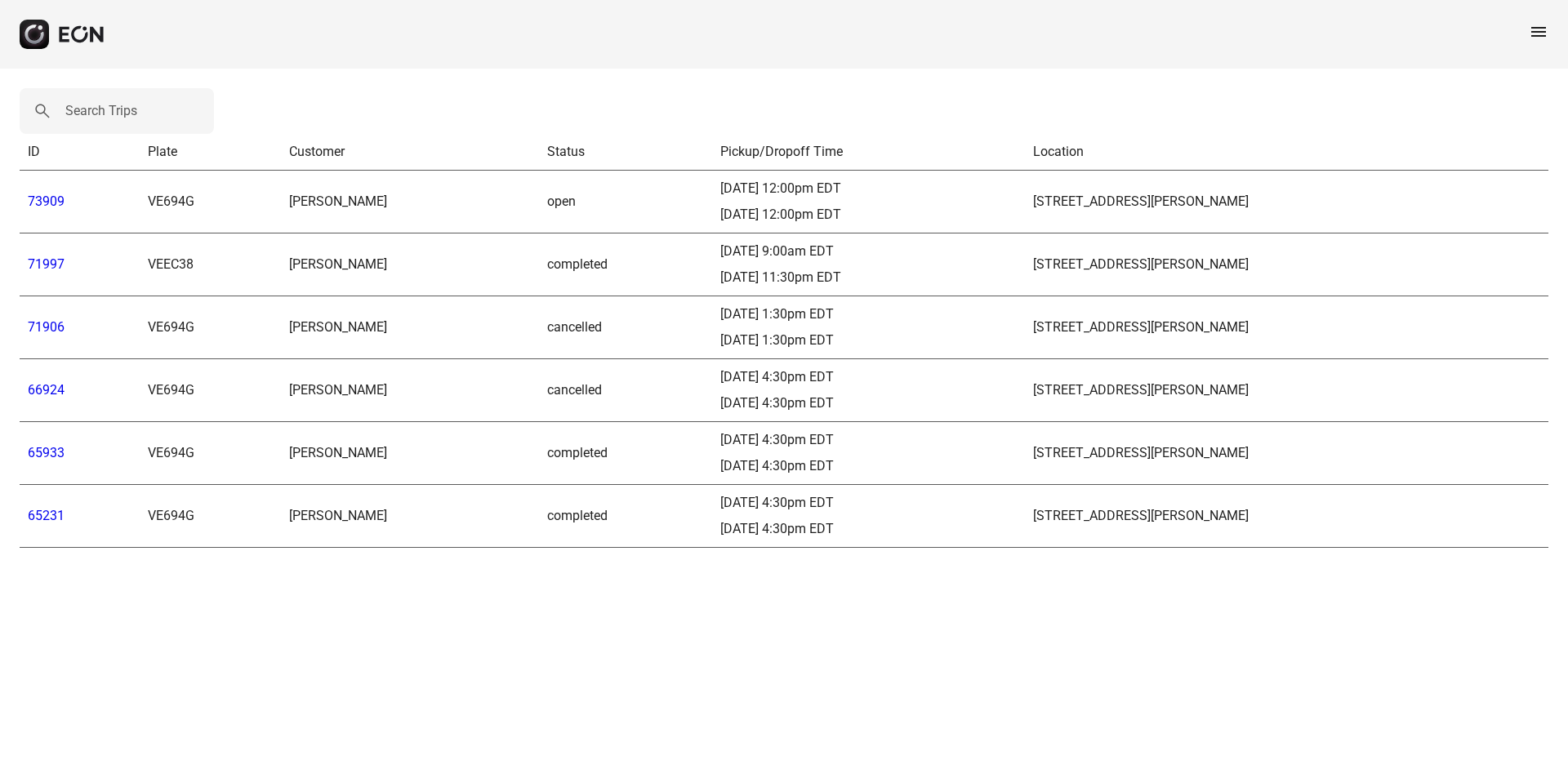
click at [41, 265] on link "71997" at bounding box center [45, 263] width 37 height 15
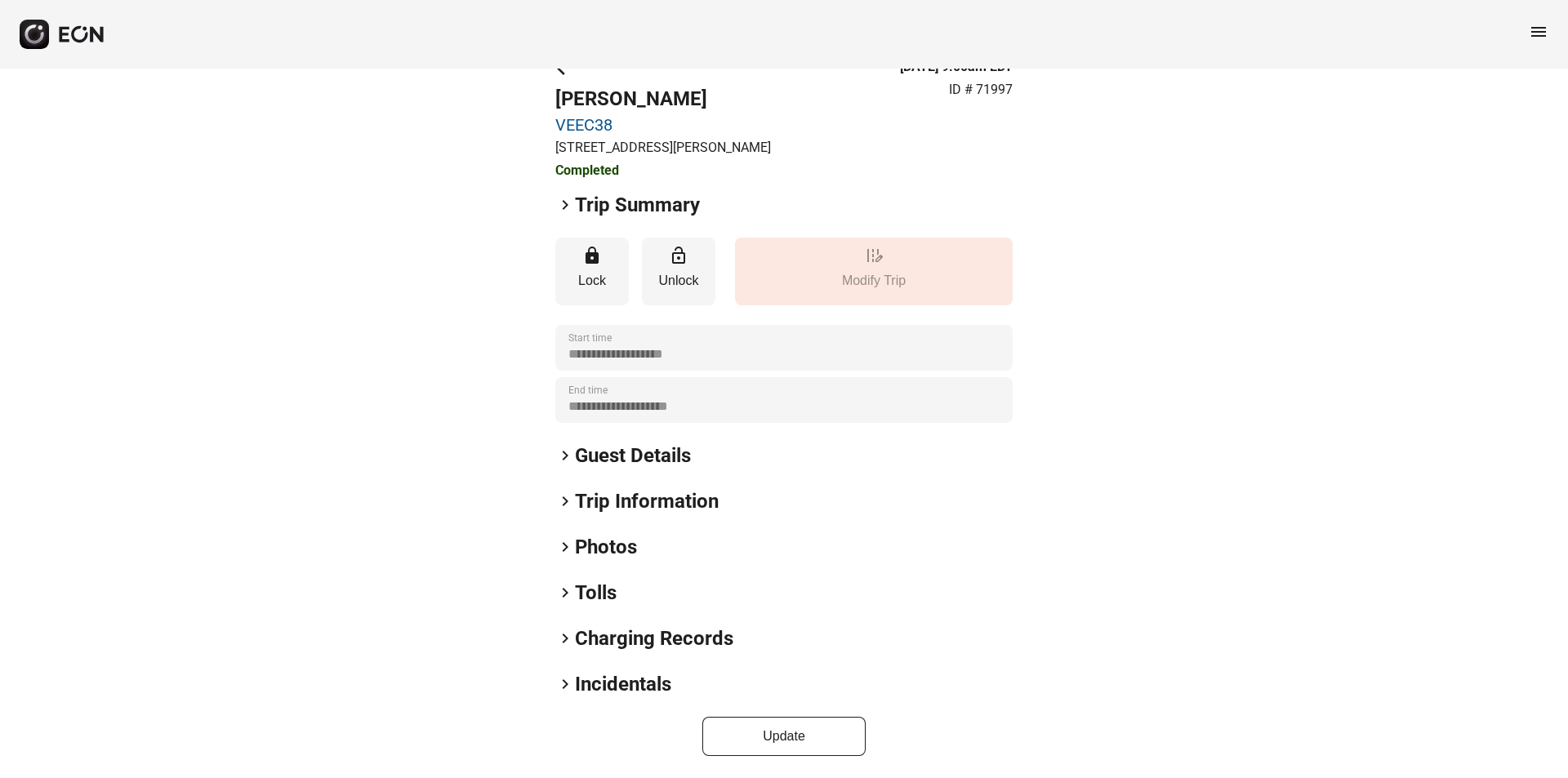
scroll to position [37, 0]
click at [571, 455] on span "keyboard_arrow_right" at bounding box center [565, 453] width 20 height 20
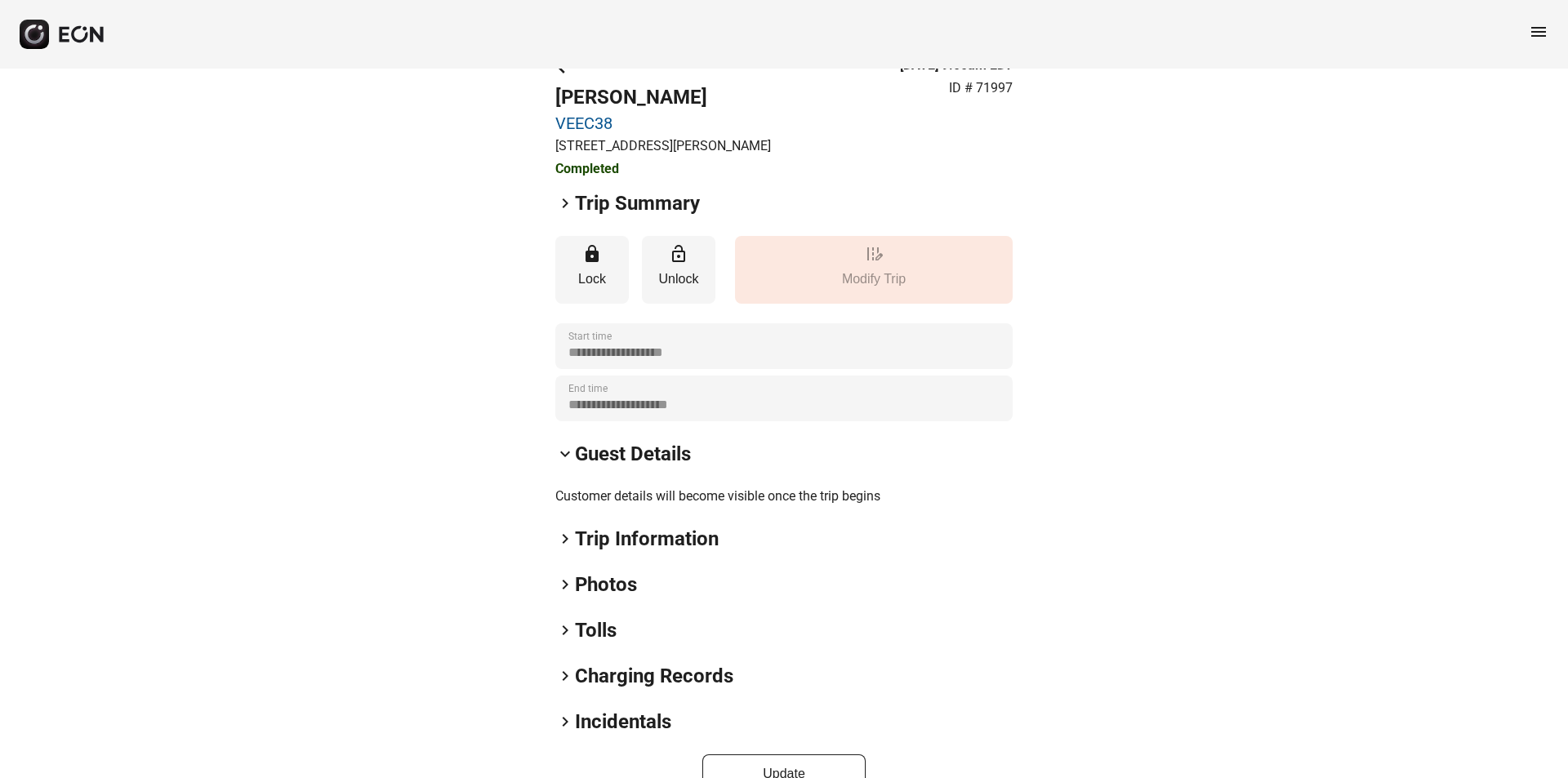
click at [572, 544] on span "keyboard_arrow_right" at bounding box center [565, 538] width 20 height 20
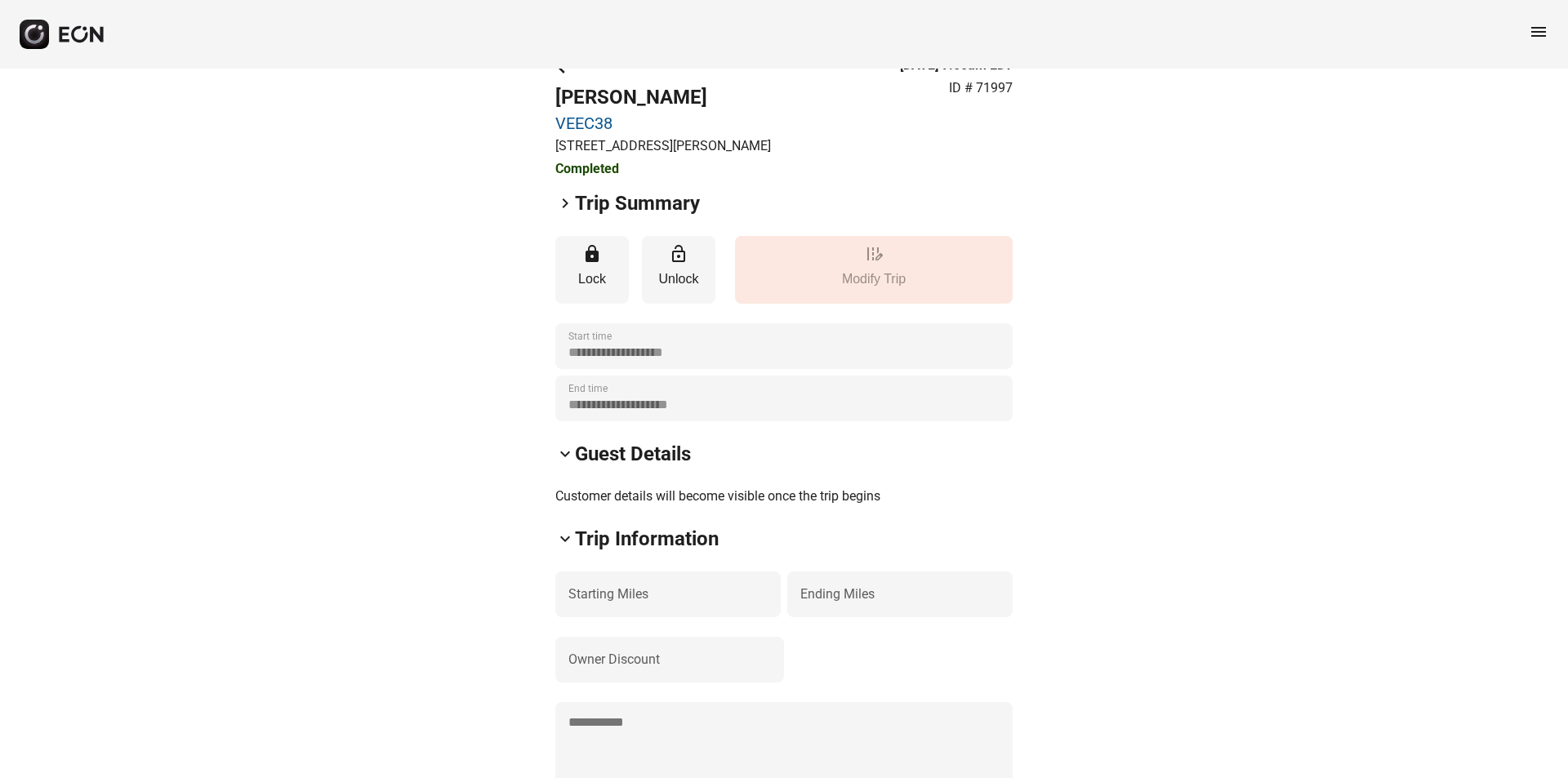
click at [569, 211] on span "keyboard_arrow_right" at bounding box center [565, 203] width 20 height 20
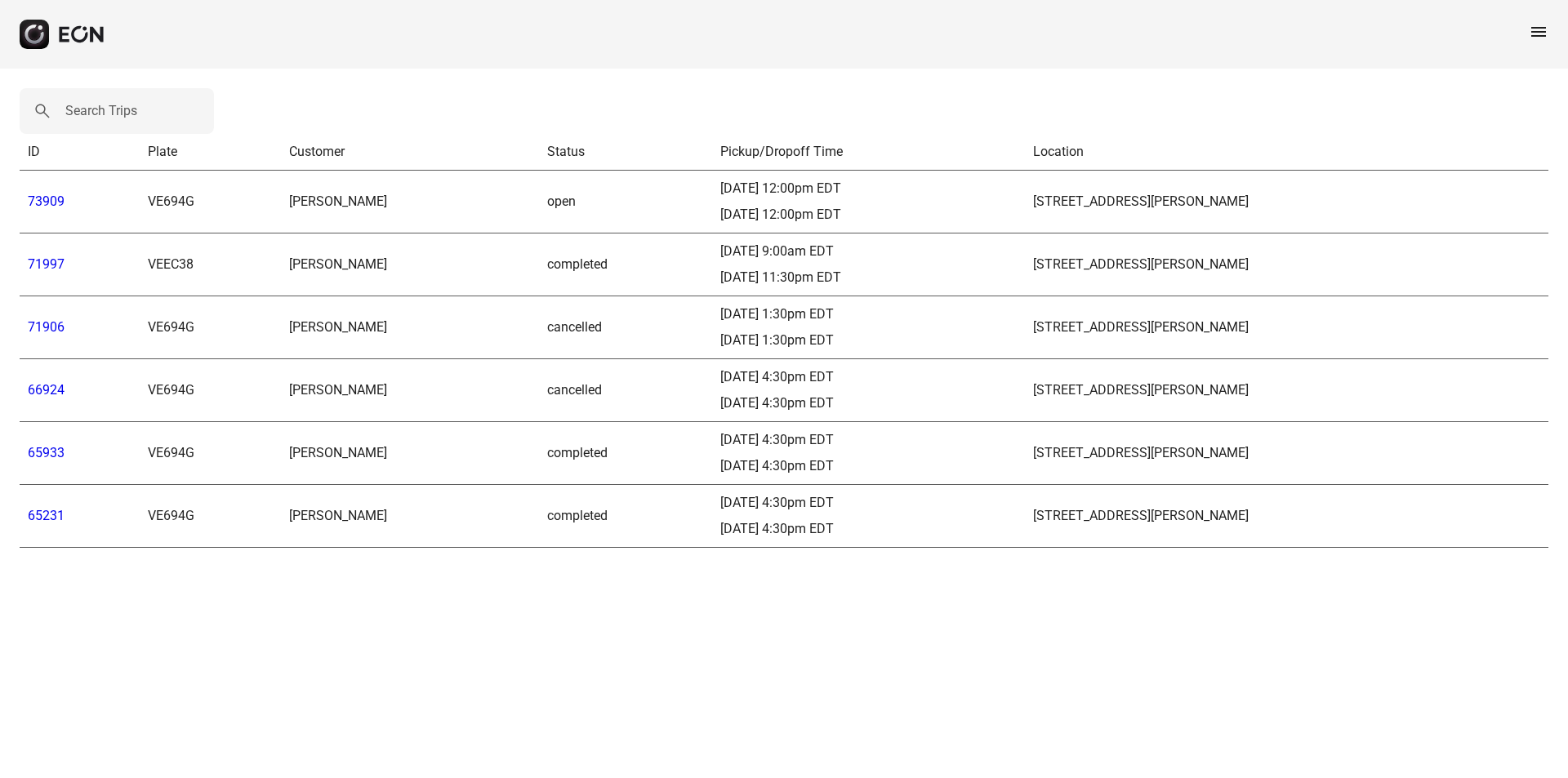
click at [1539, 33] on span "menu" at bounding box center [1538, 31] width 20 height 20
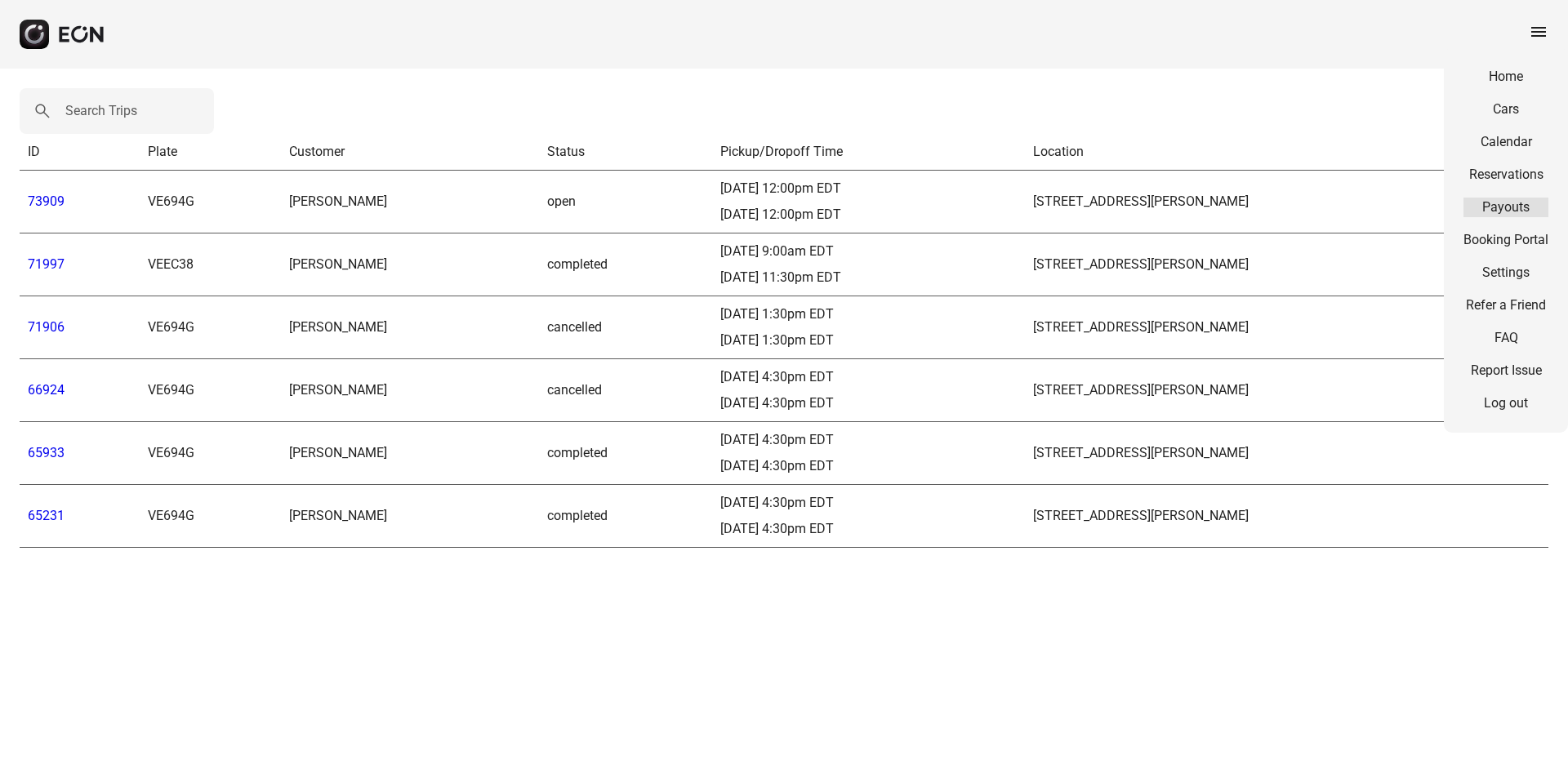
click at [1496, 210] on link "Payouts" at bounding box center [1506, 207] width 85 height 20
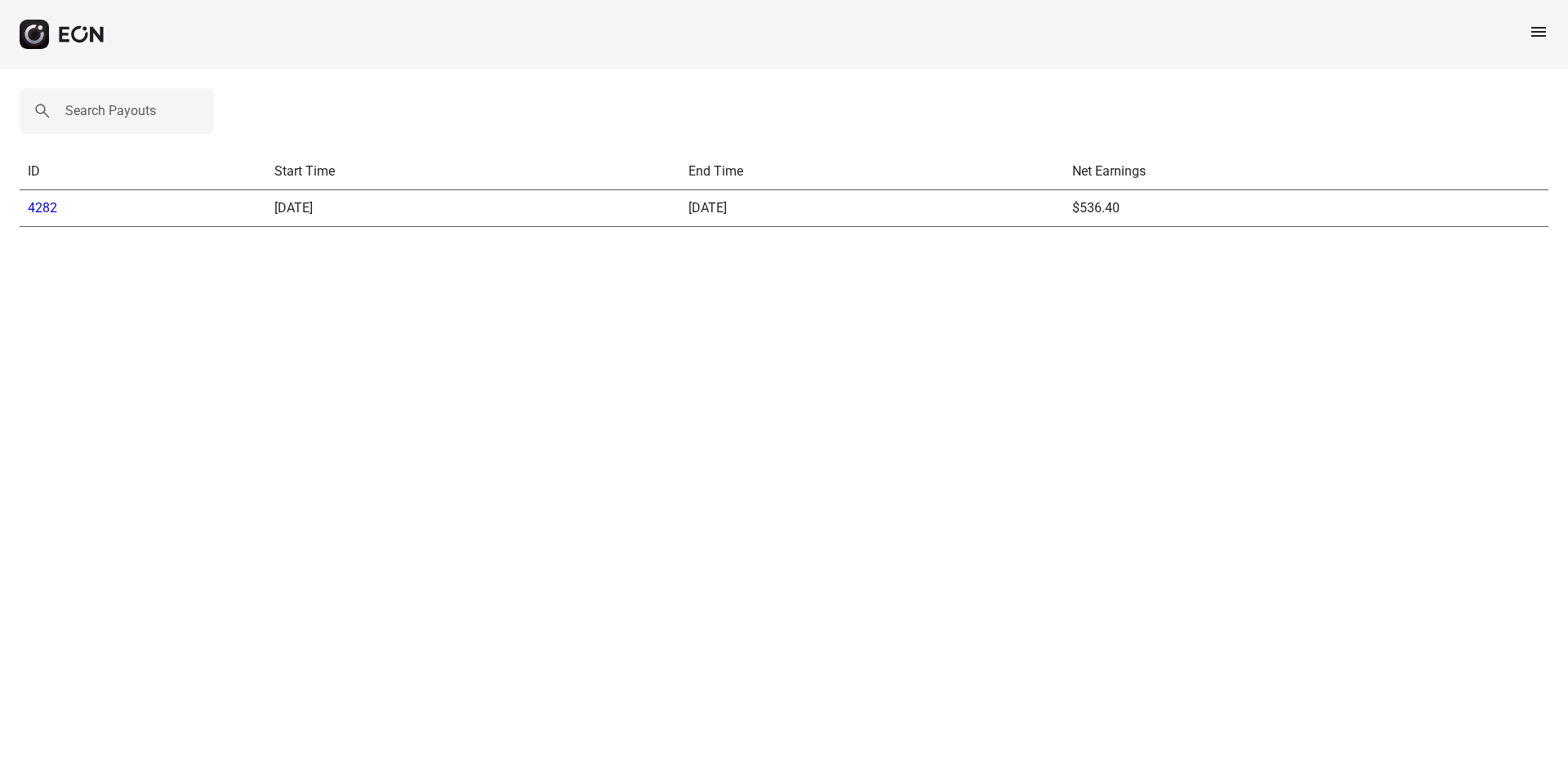
click at [40, 208] on link "4282" at bounding box center [42, 208] width 29 height 15
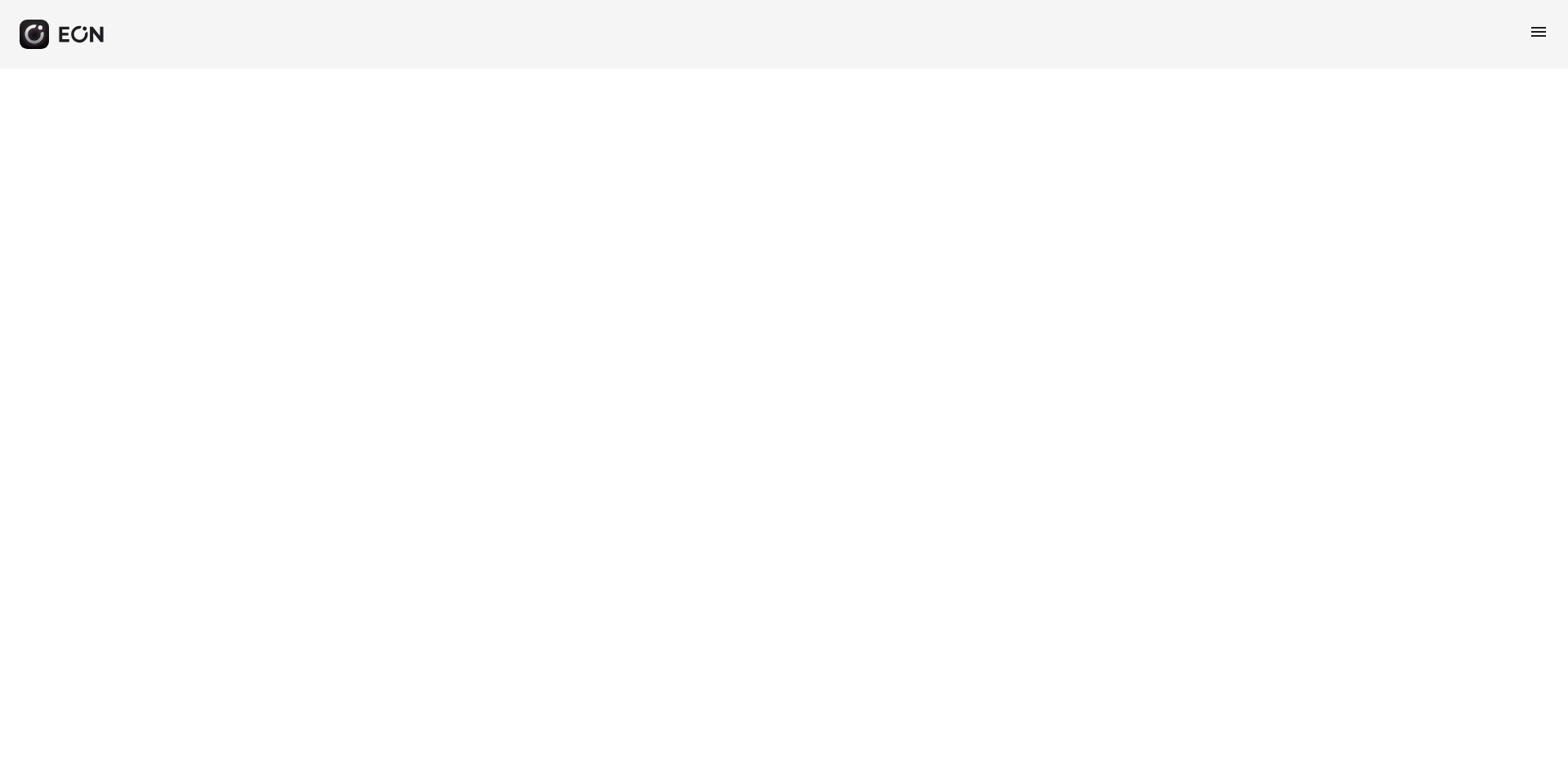
select select "**"
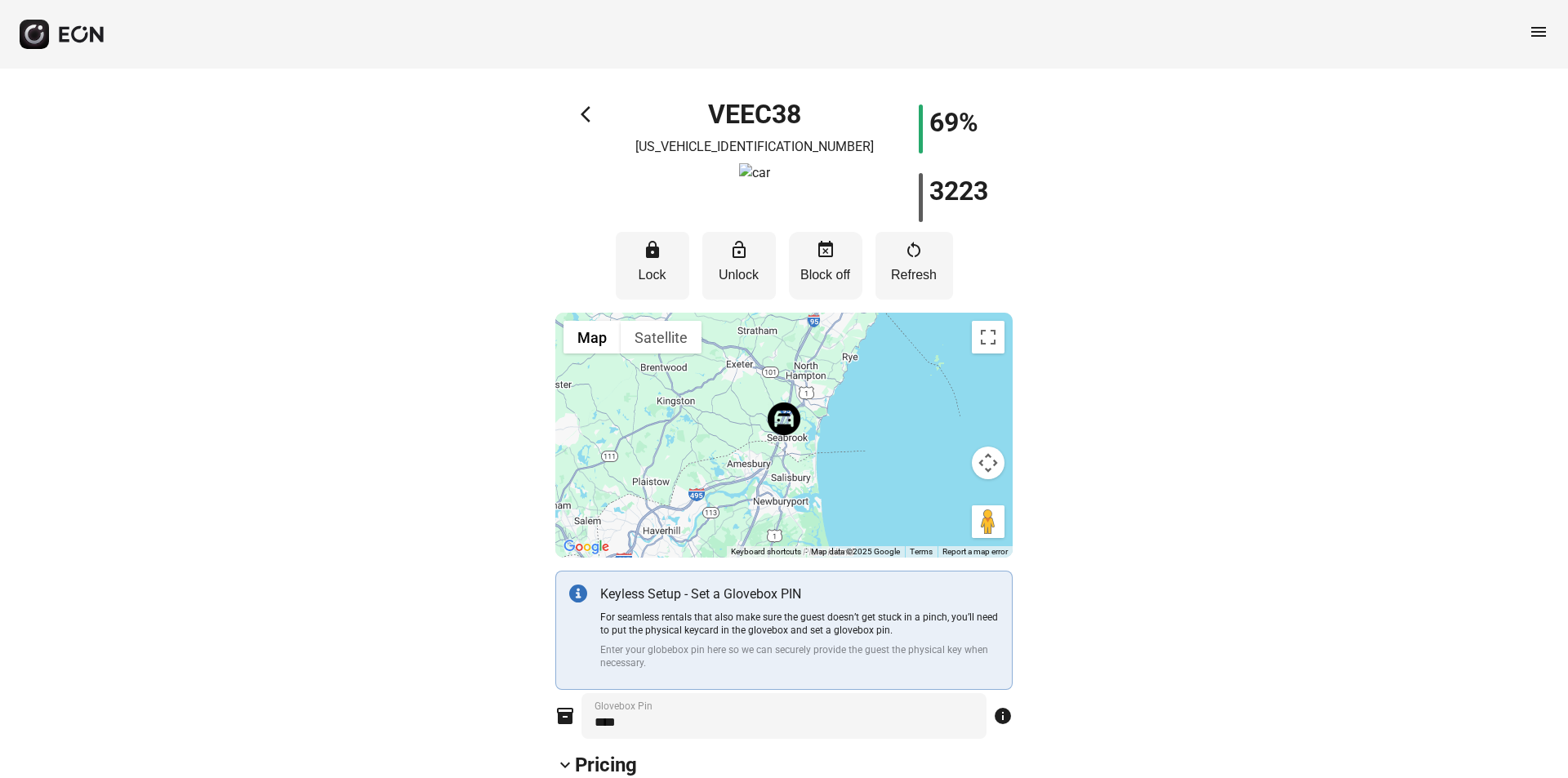
click at [807, 252] on button "event_busy Block off" at bounding box center [826, 266] width 74 height 68
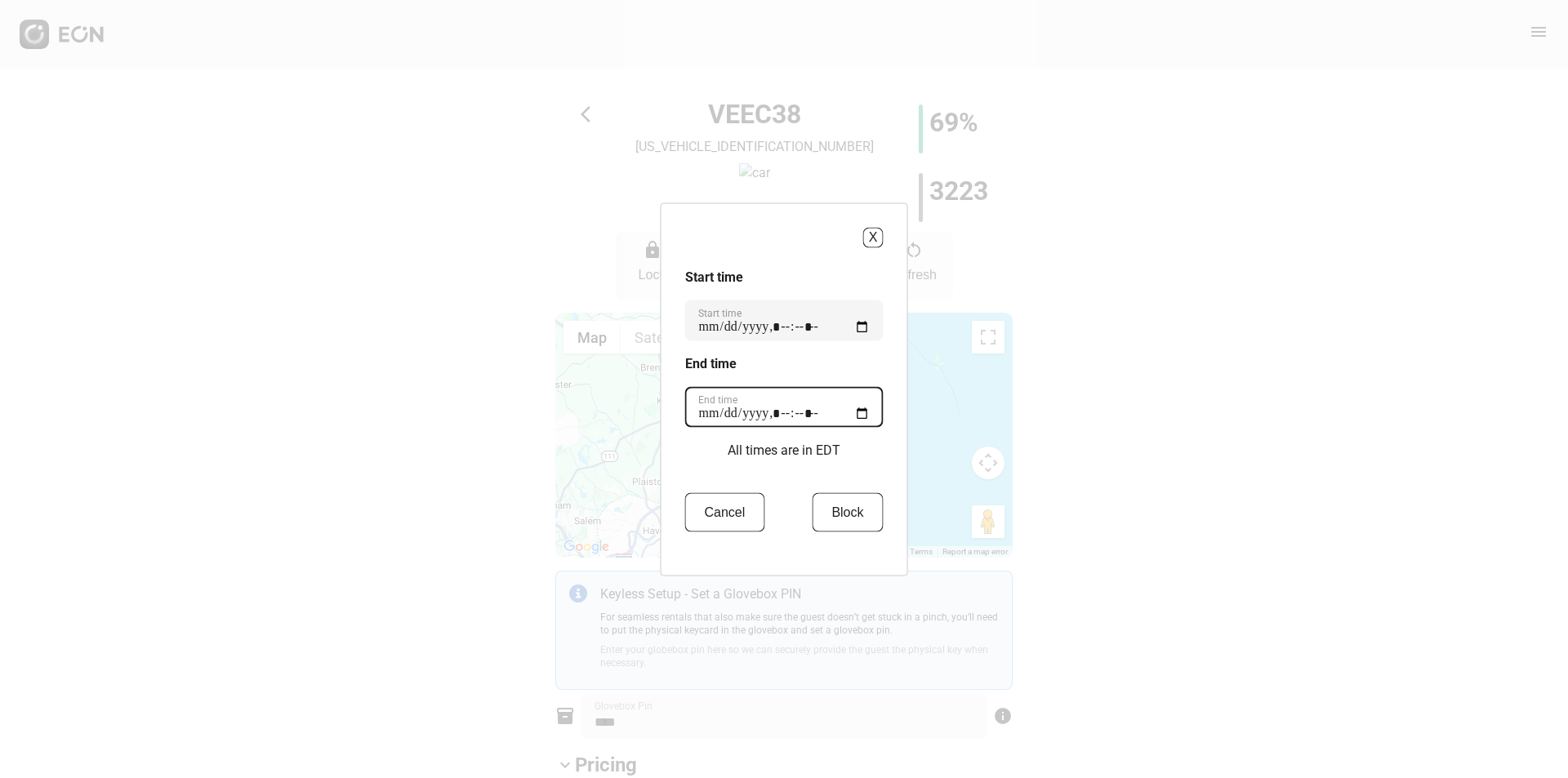
click at [867, 406] on time "End time" at bounding box center [784, 406] width 198 height 41
type time "**********"
click at [872, 369] on h3 "End time" at bounding box center [784, 363] width 198 height 20
click at [824, 506] on button "Block" at bounding box center [846, 511] width 71 height 39
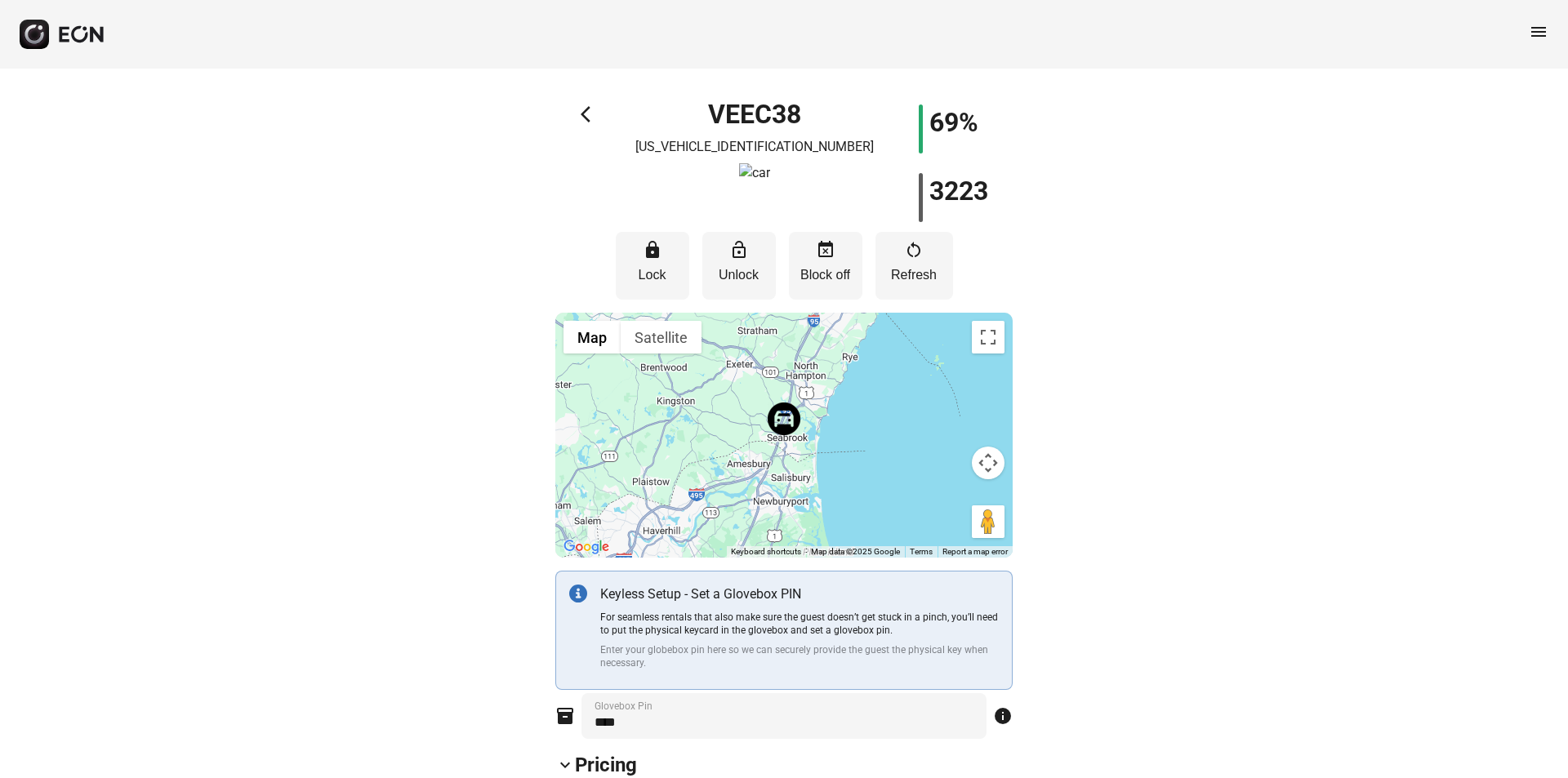
click at [588, 117] on span "arrow_back_ios" at bounding box center [590, 114] width 20 height 20
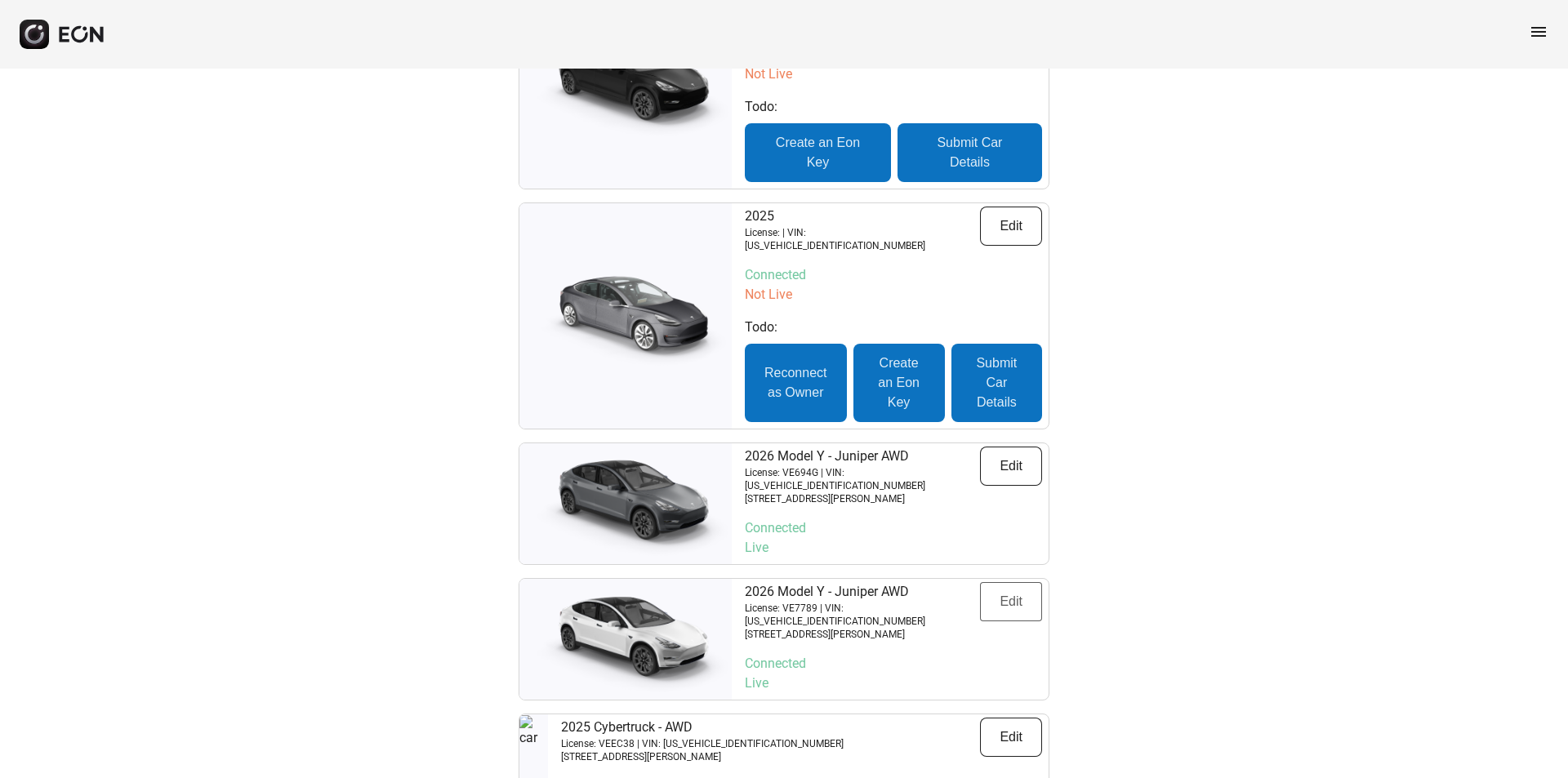
scroll to position [299, 0]
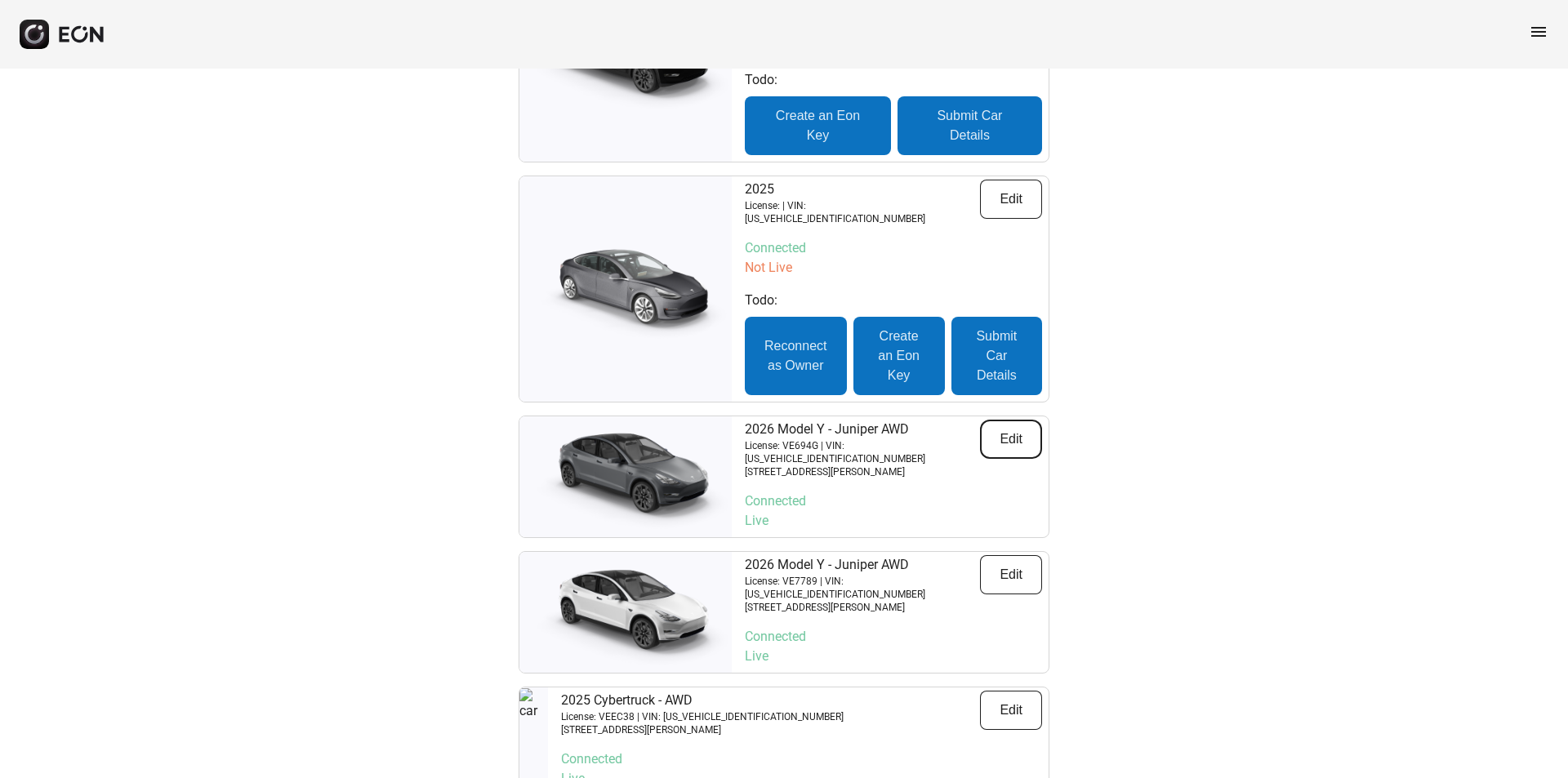
click at [1014, 434] on button "Edit" at bounding box center [1011, 438] width 62 height 39
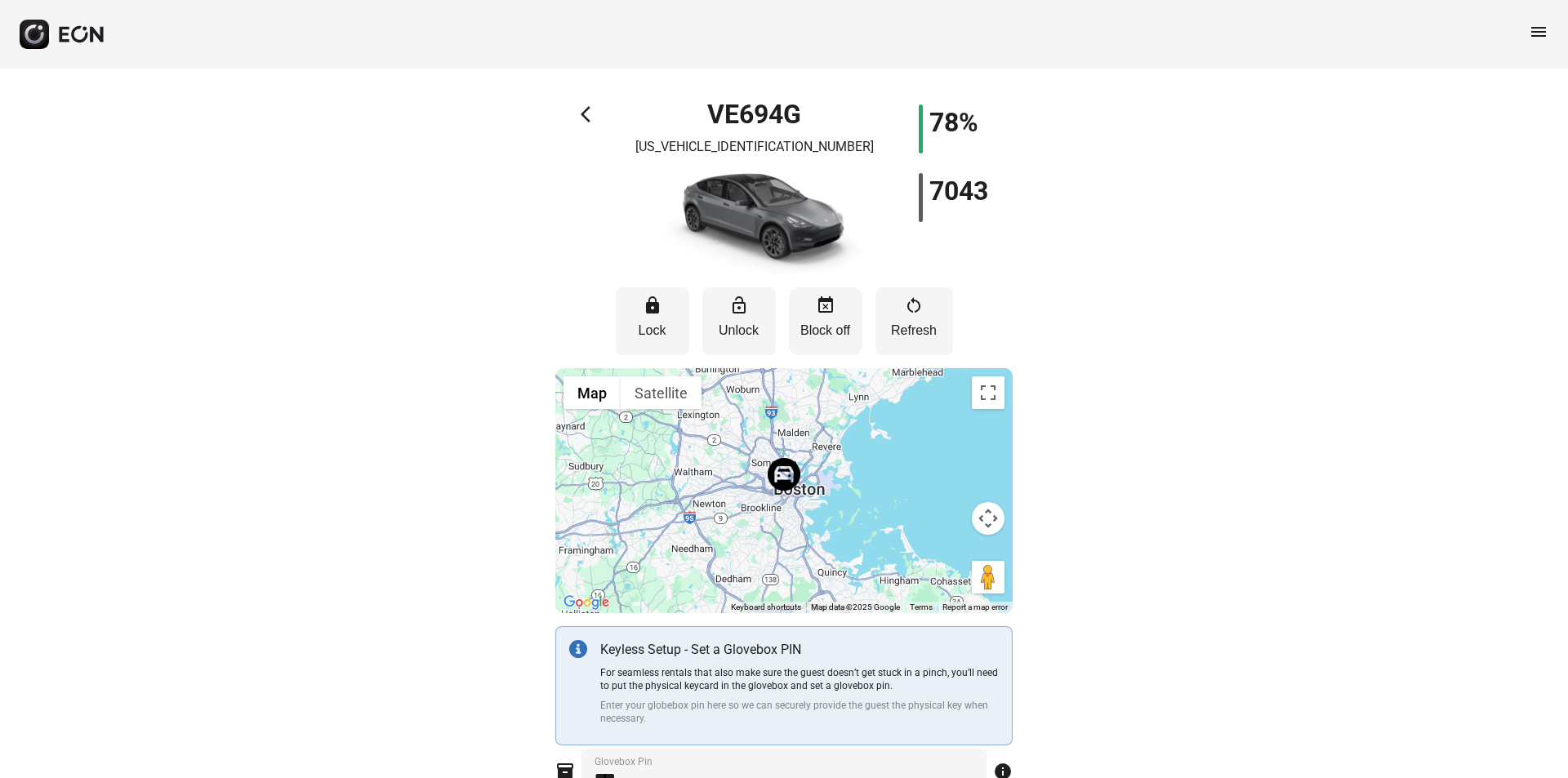
click at [825, 304] on span "event_busy" at bounding box center [826, 305] width 20 height 20
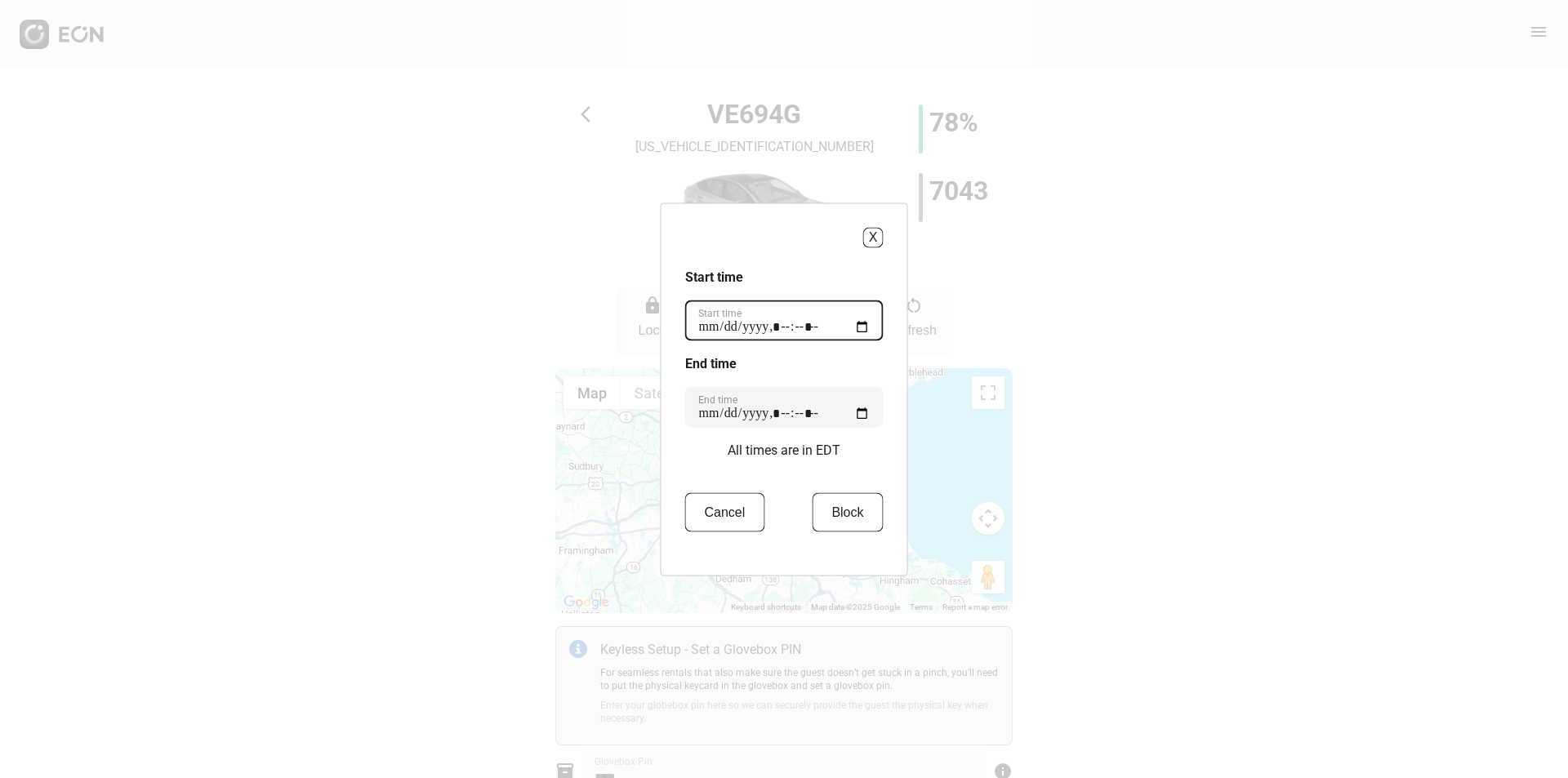
click at [866, 325] on time "Start time" at bounding box center [784, 319] width 198 height 41
type time "**********"
click at [742, 231] on div "X" at bounding box center [784, 237] width 198 height 21
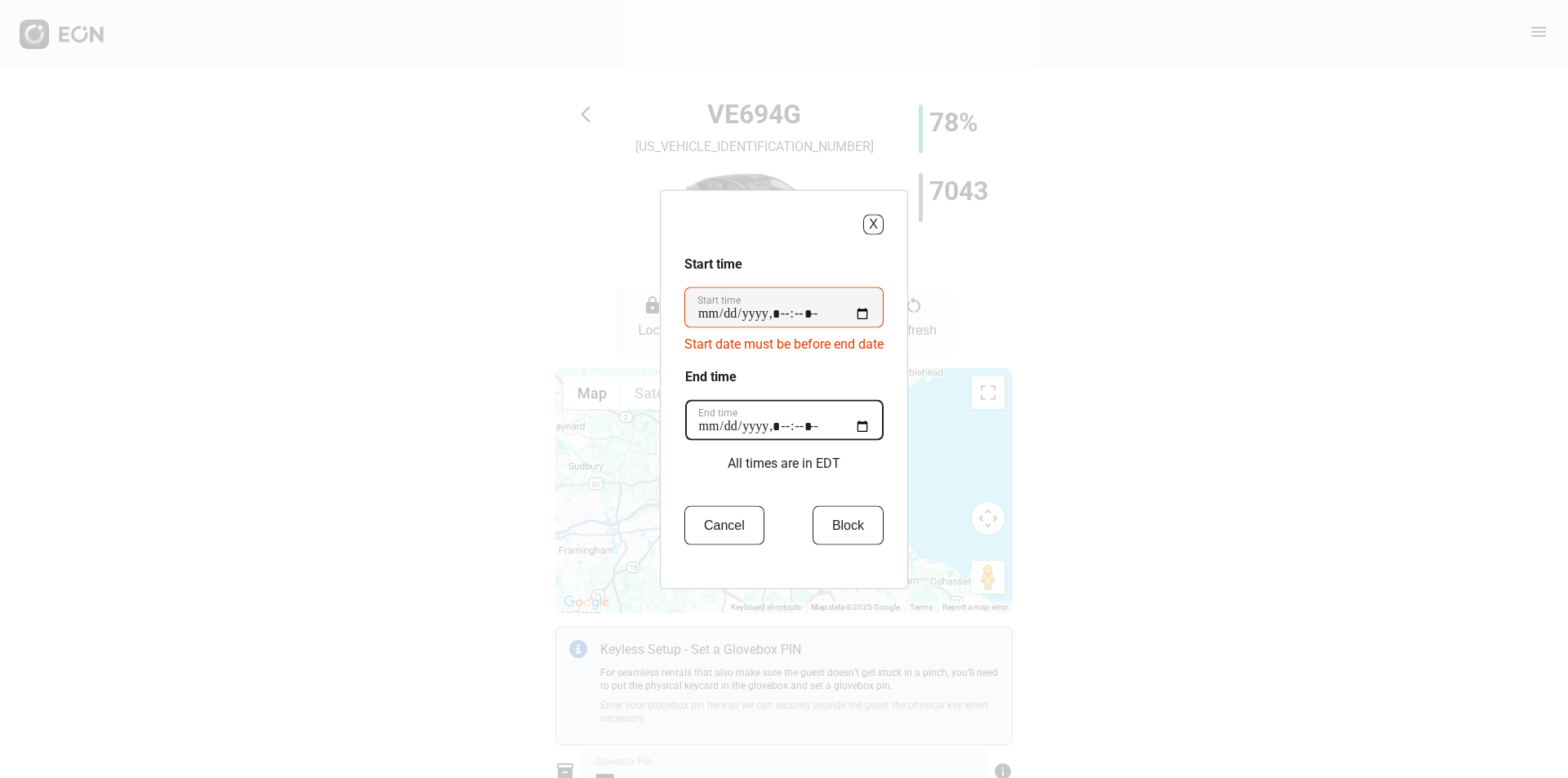
click at [765, 432] on time "End time" at bounding box center [784, 419] width 198 height 41
click at [840, 430] on time "End time" at bounding box center [784, 419] width 198 height 41
click at [874, 431] on time "End time" at bounding box center [784, 419] width 198 height 41
click at [868, 421] on time "End time" at bounding box center [784, 419] width 198 height 41
type time "**********"
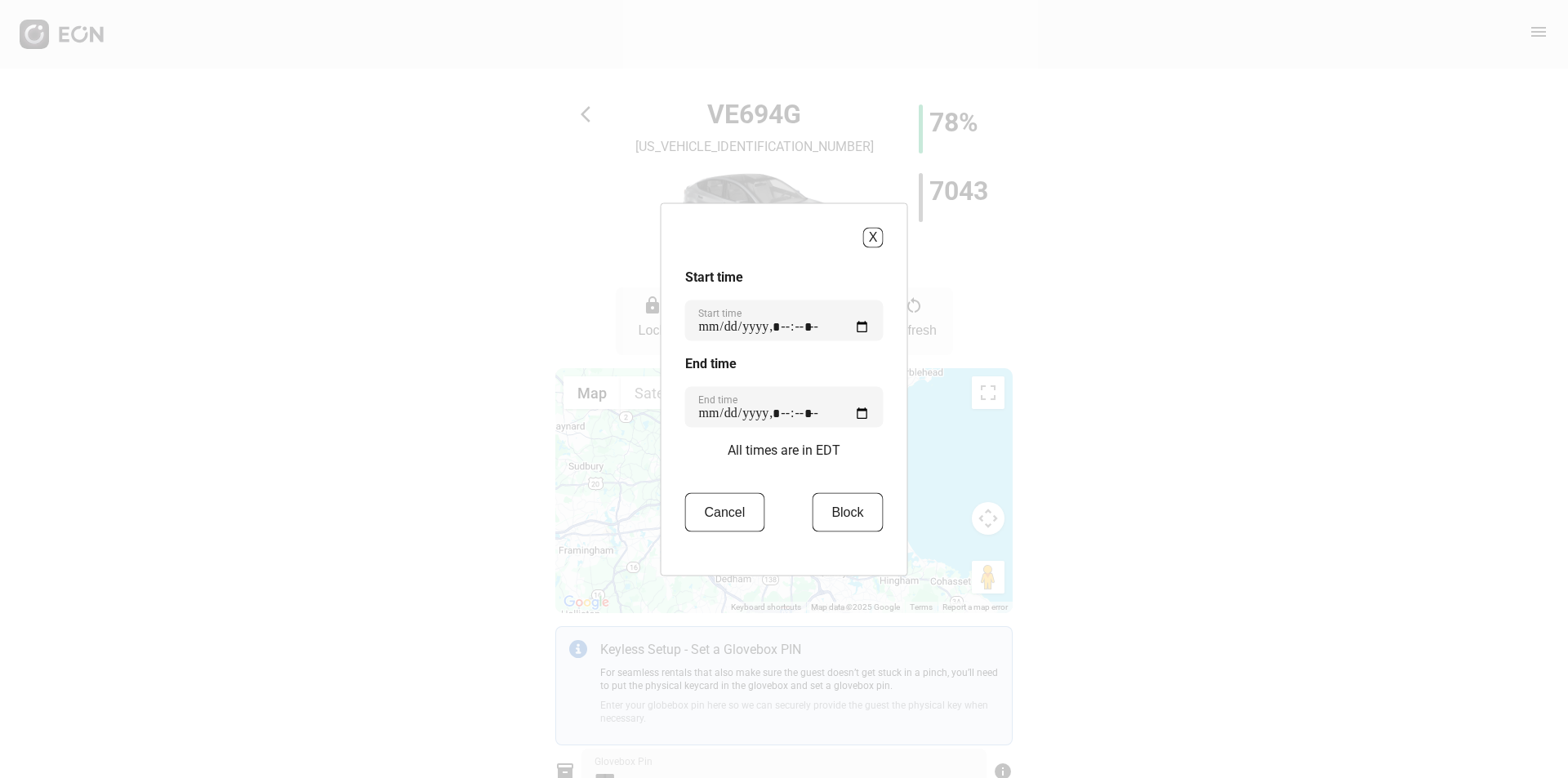
click at [843, 364] on div "Start time Start time End time End time All times are in EDT Cancel Block" at bounding box center [784, 409] width 198 height 284
click at [841, 520] on button "Block" at bounding box center [846, 511] width 71 height 39
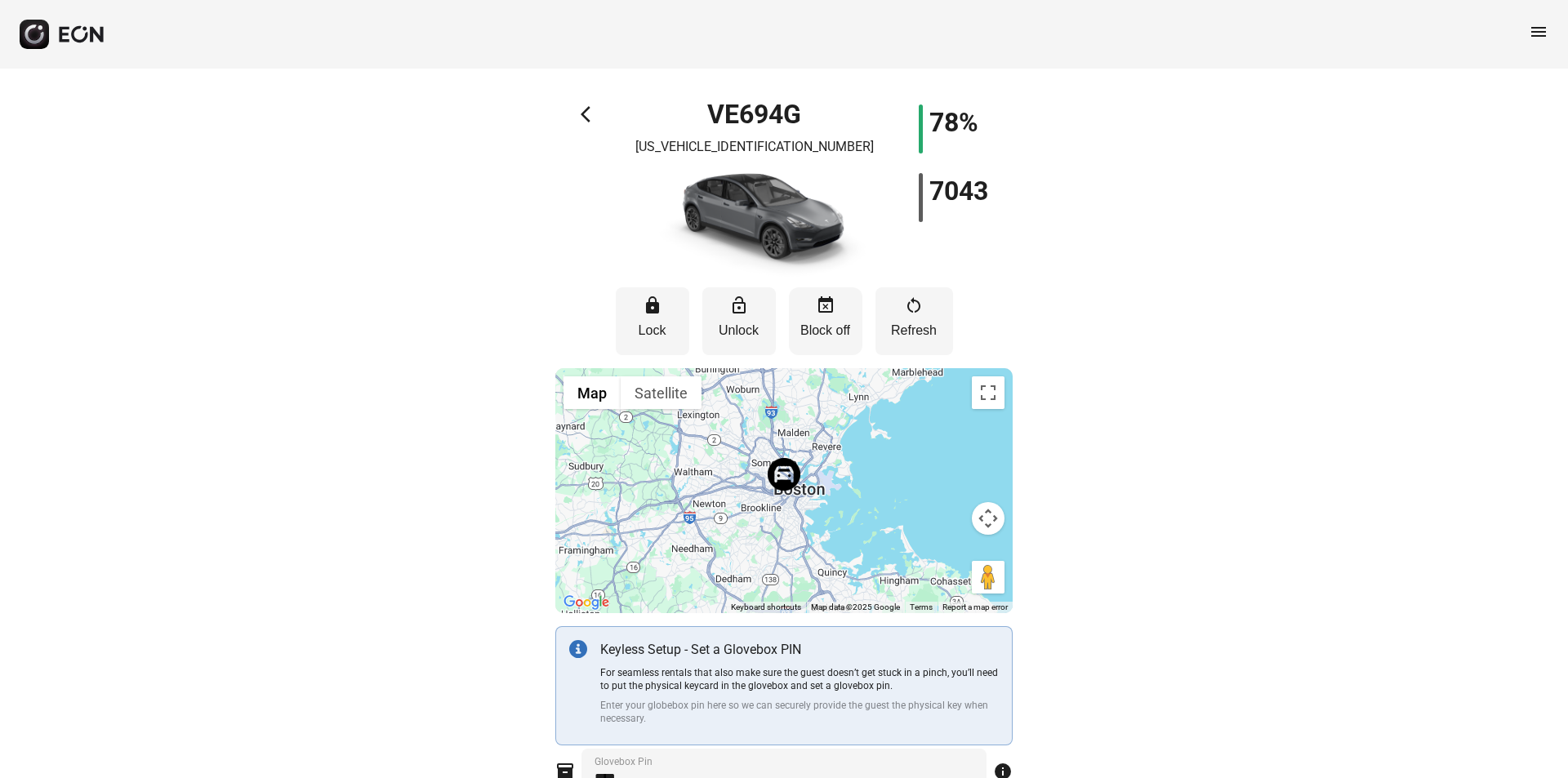
click at [851, 322] on p "Block off" at bounding box center [826, 330] width 58 height 20
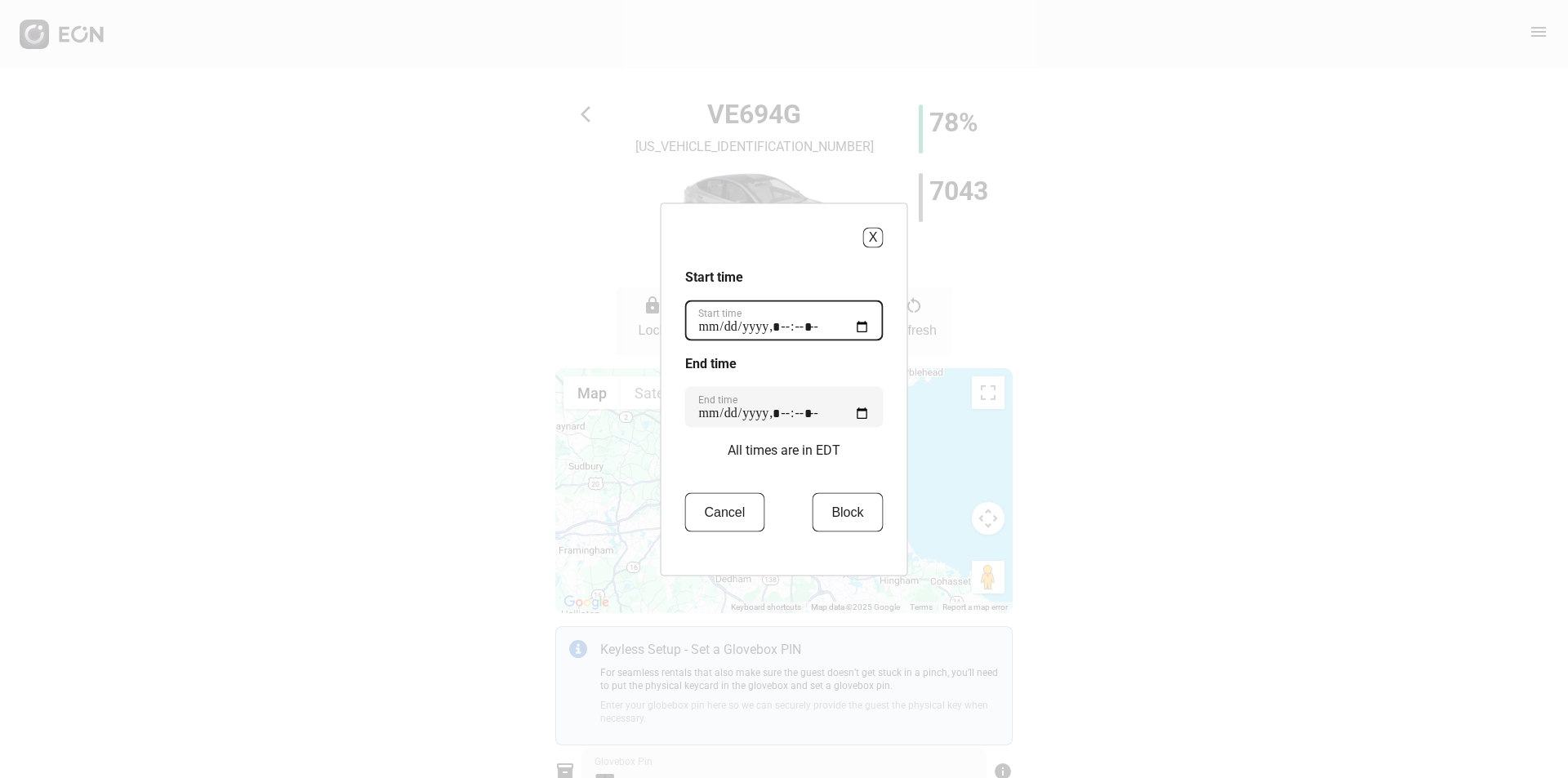
click at [823, 334] on time "Start time" at bounding box center [784, 319] width 198 height 41
click at [877, 418] on time "End time" at bounding box center [784, 406] width 198 height 41
click at [862, 409] on time "End time" at bounding box center [784, 406] width 198 height 41
type time "**********"
click at [856, 332] on time "Start time" at bounding box center [784, 319] width 198 height 41
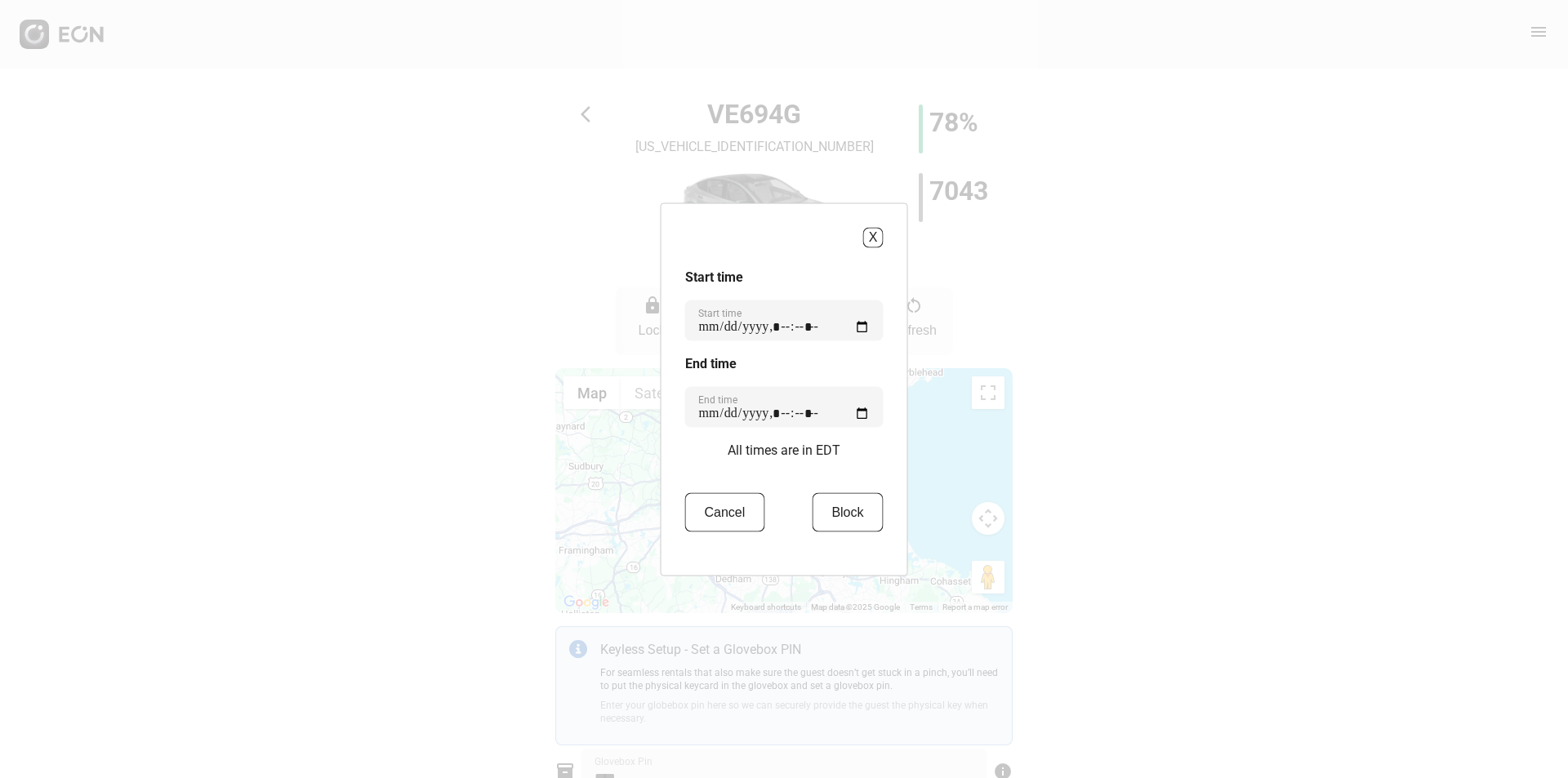
type time "**********"
click at [791, 260] on div "X Start time Start time End time End time All times are in EDT Cancel Block" at bounding box center [784, 388] width 247 height 373
click at [859, 515] on button "Block" at bounding box center [846, 511] width 71 height 39
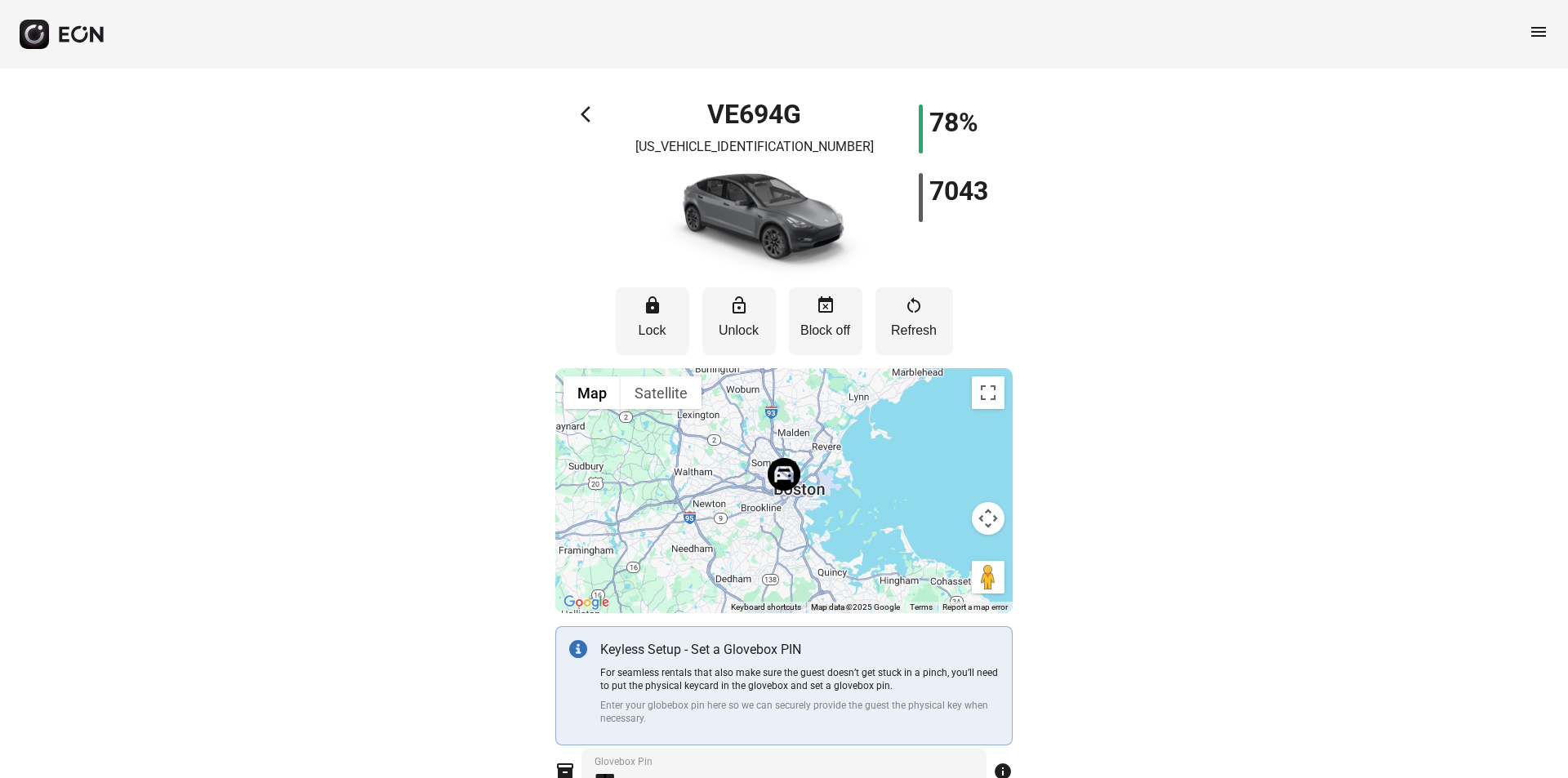
click at [588, 111] on span "arrow_back_ios" at bounding box center [590, 114] width 20 height 20
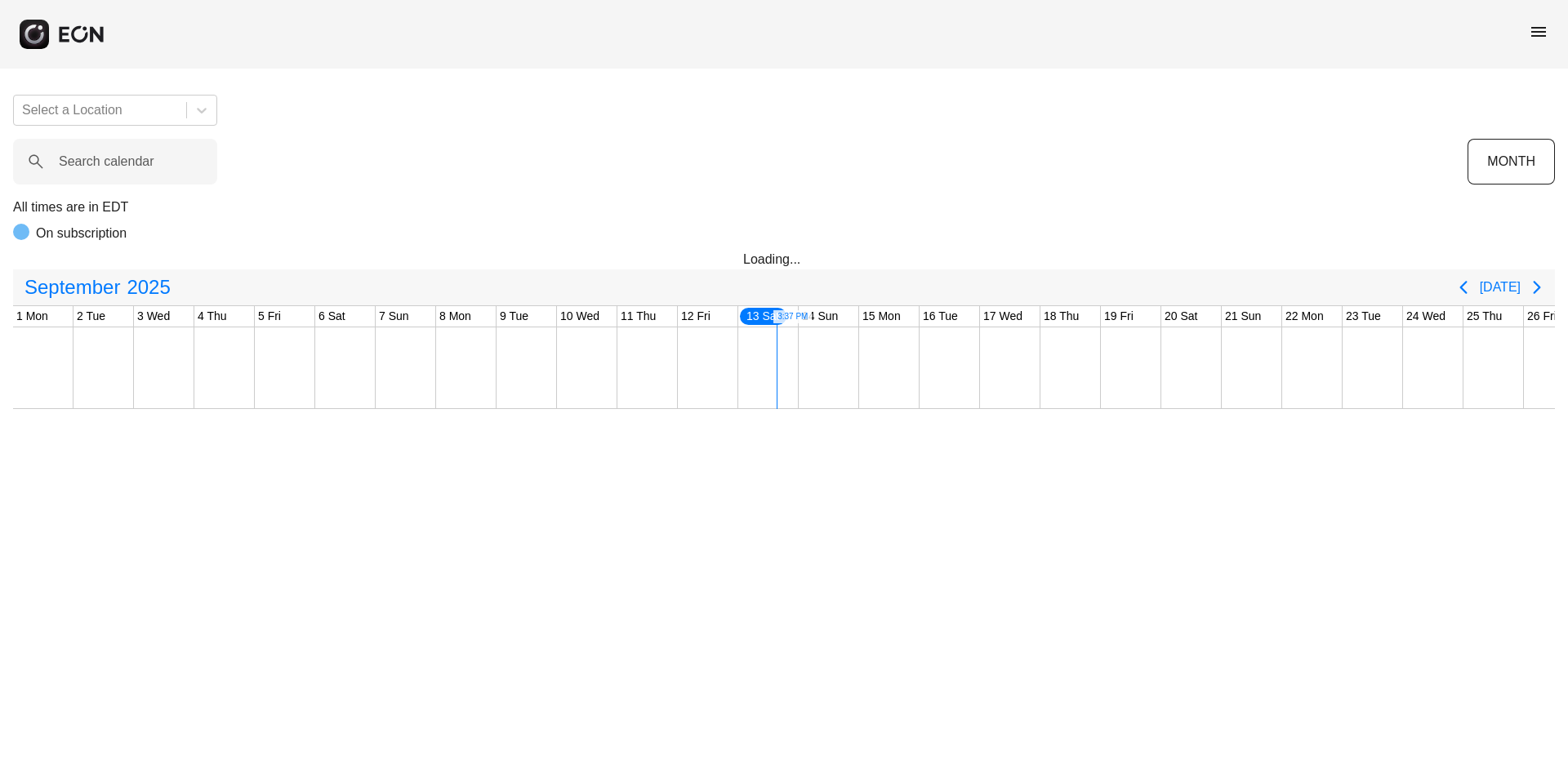
scroll to position [0, 270]
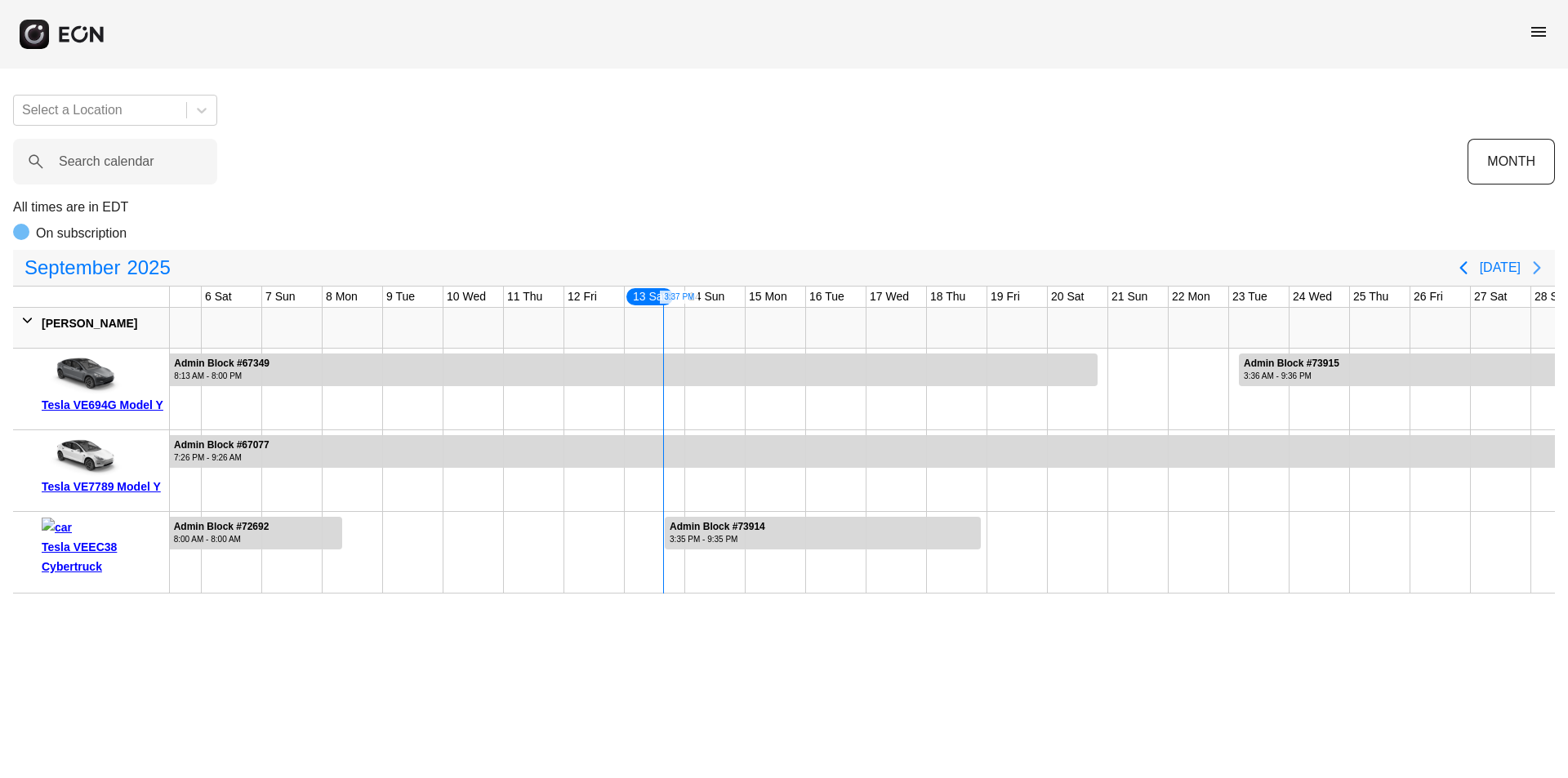
click at [1523, 264] on button "Next page" at bounding box center [1537, 267] width 33 height 33
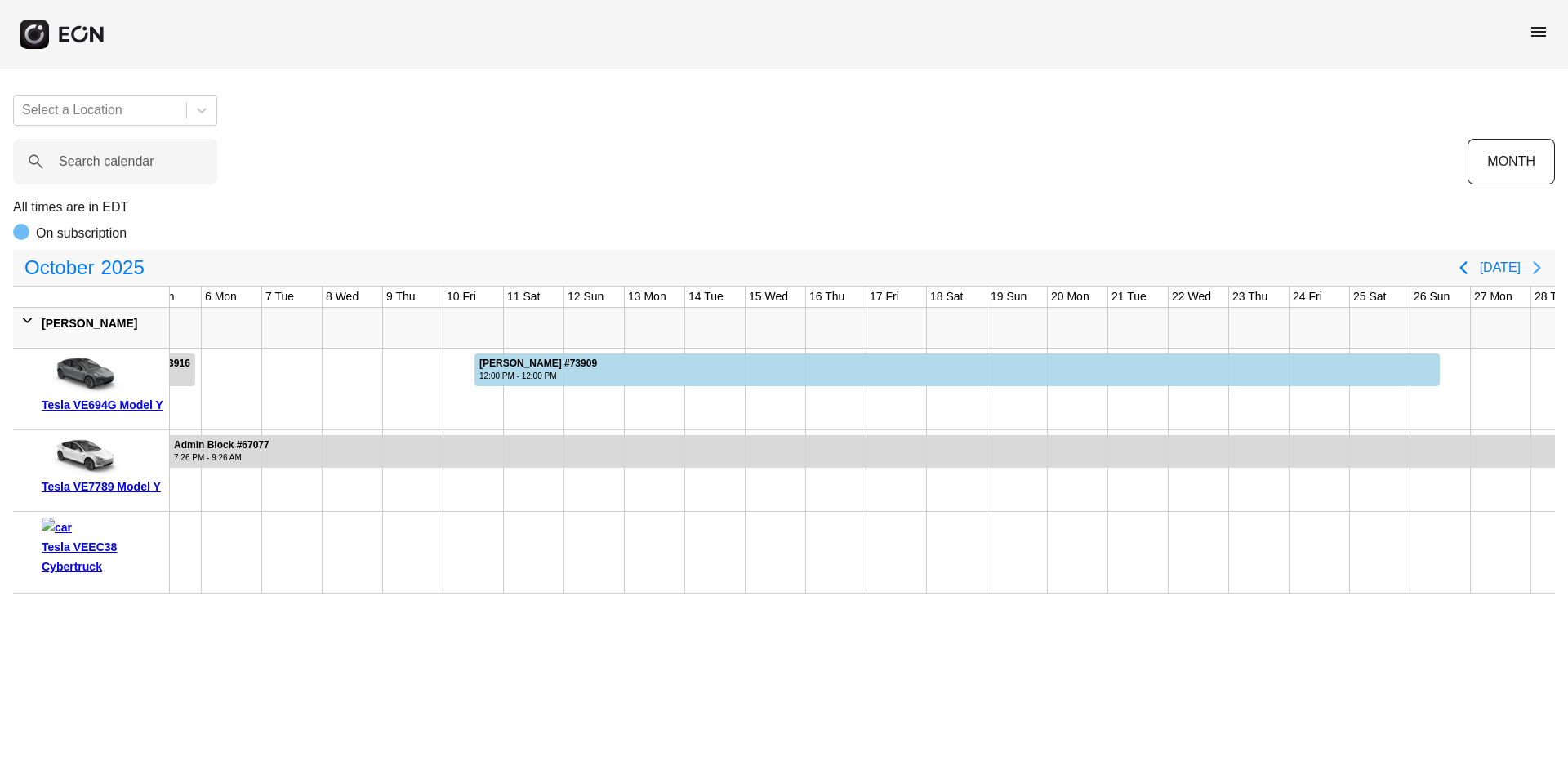
click at [1530, 263] on icon "Next page" at bounding box center [1537, 267] width 20 height 20
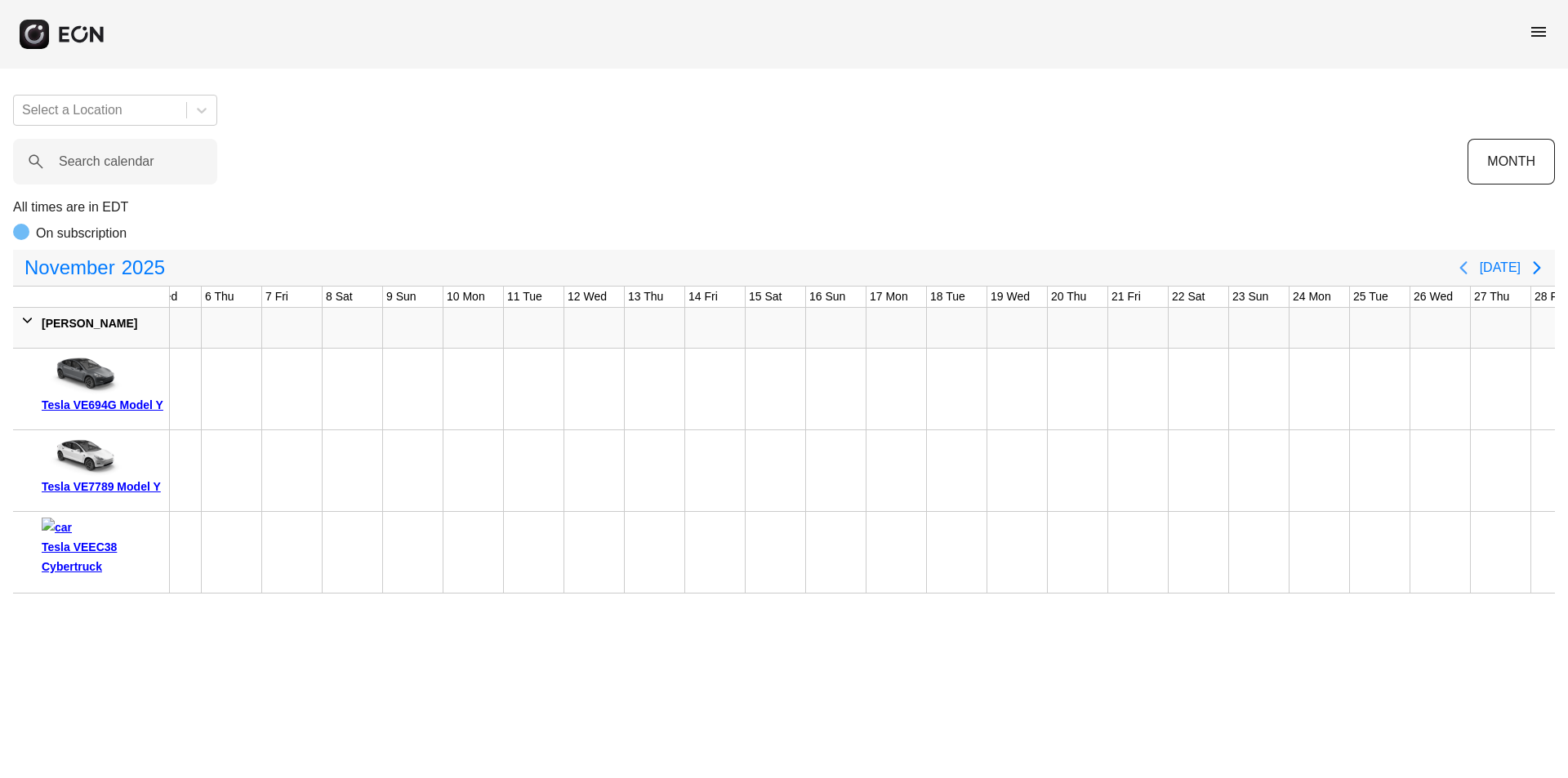
click at [1479, 264] on button "Previous page" at bounding box center [1463, 267] width 33 height 33
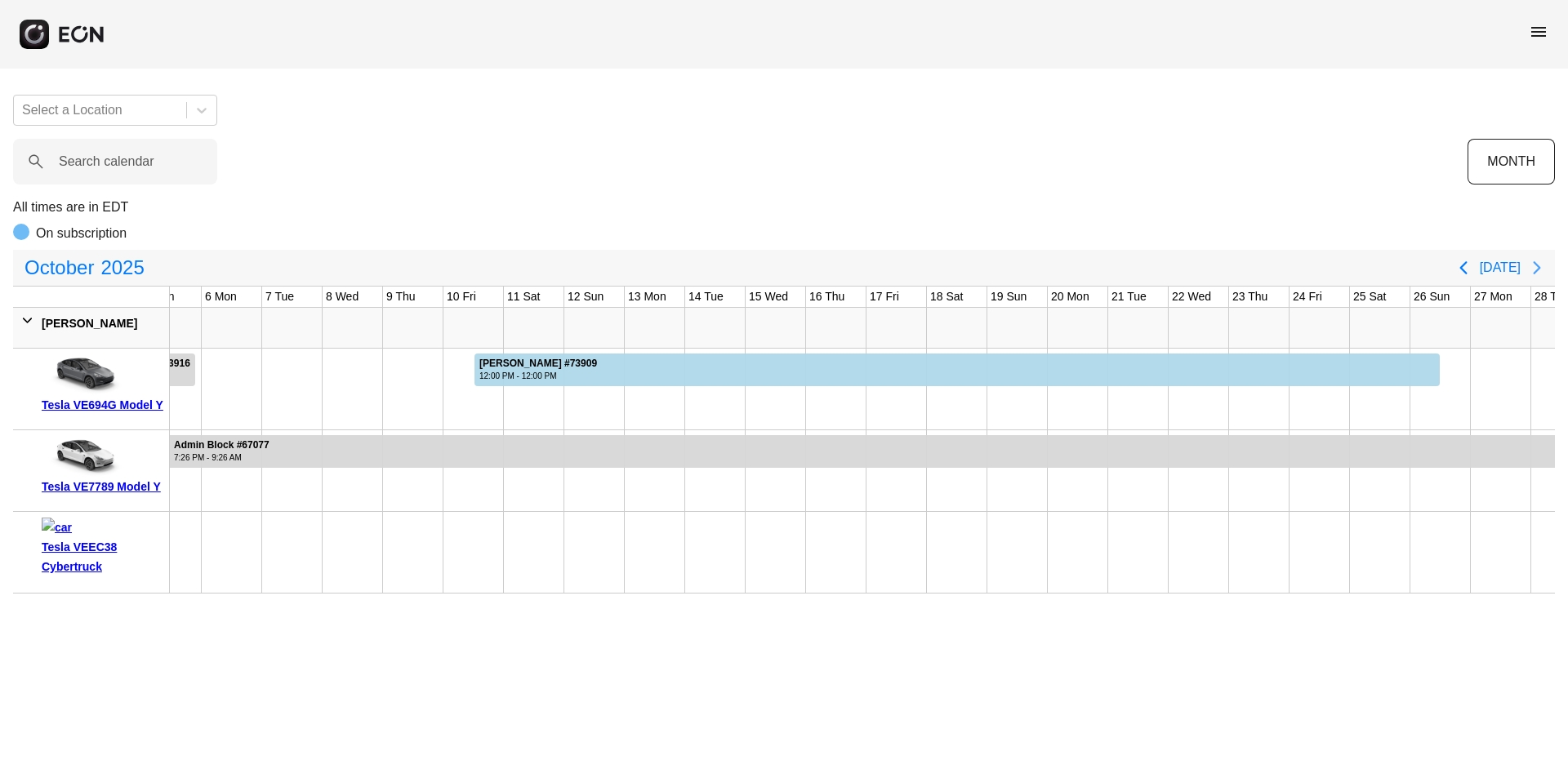
click at [1533, 275] on icon "Next page" at bounding box center [1537, 267] width 20 height 20
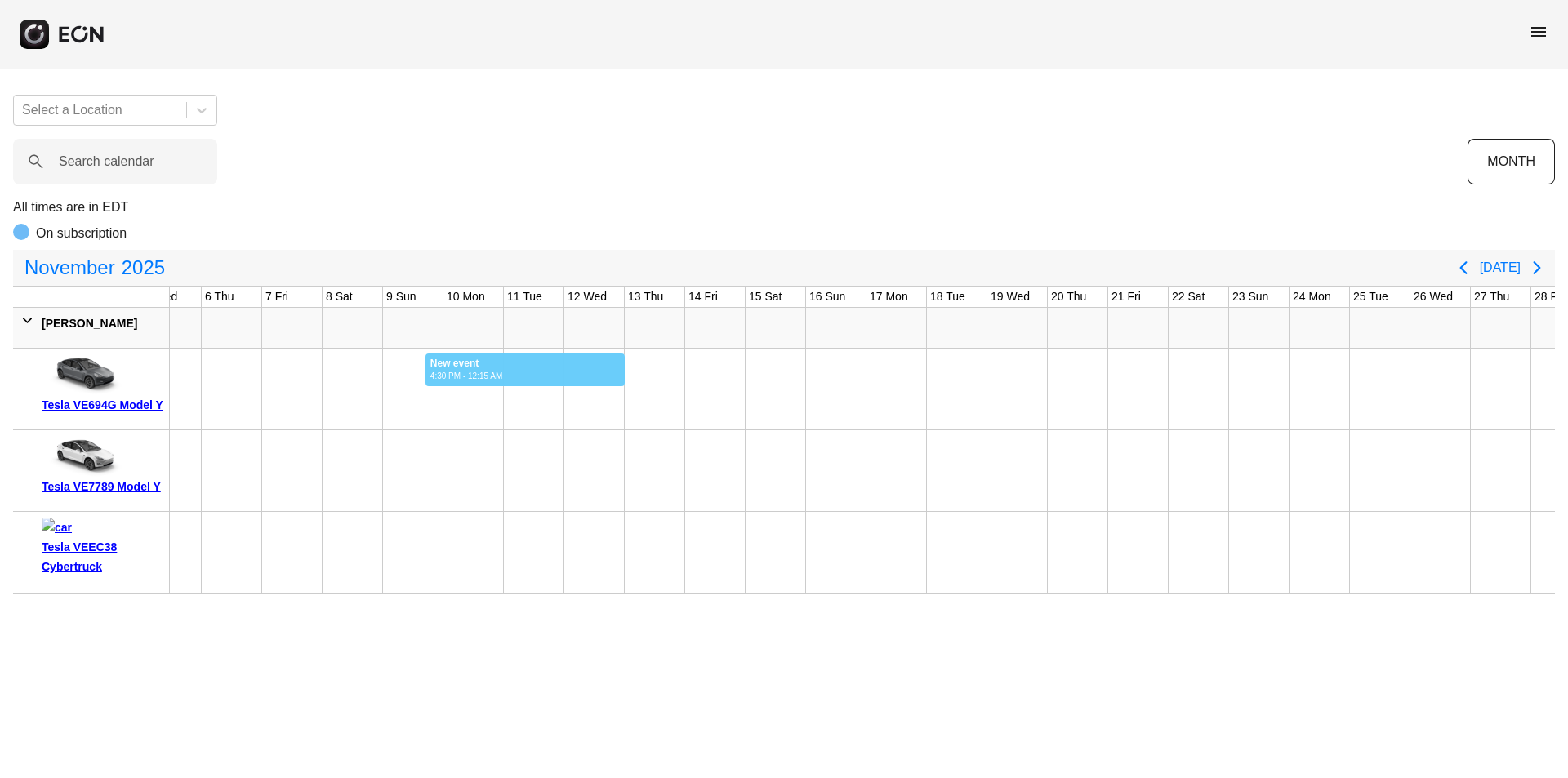
drag, startPoint x: 425, startPoint y: 393, endPoint x: 632, endPoint y: 398, distance: 207.1
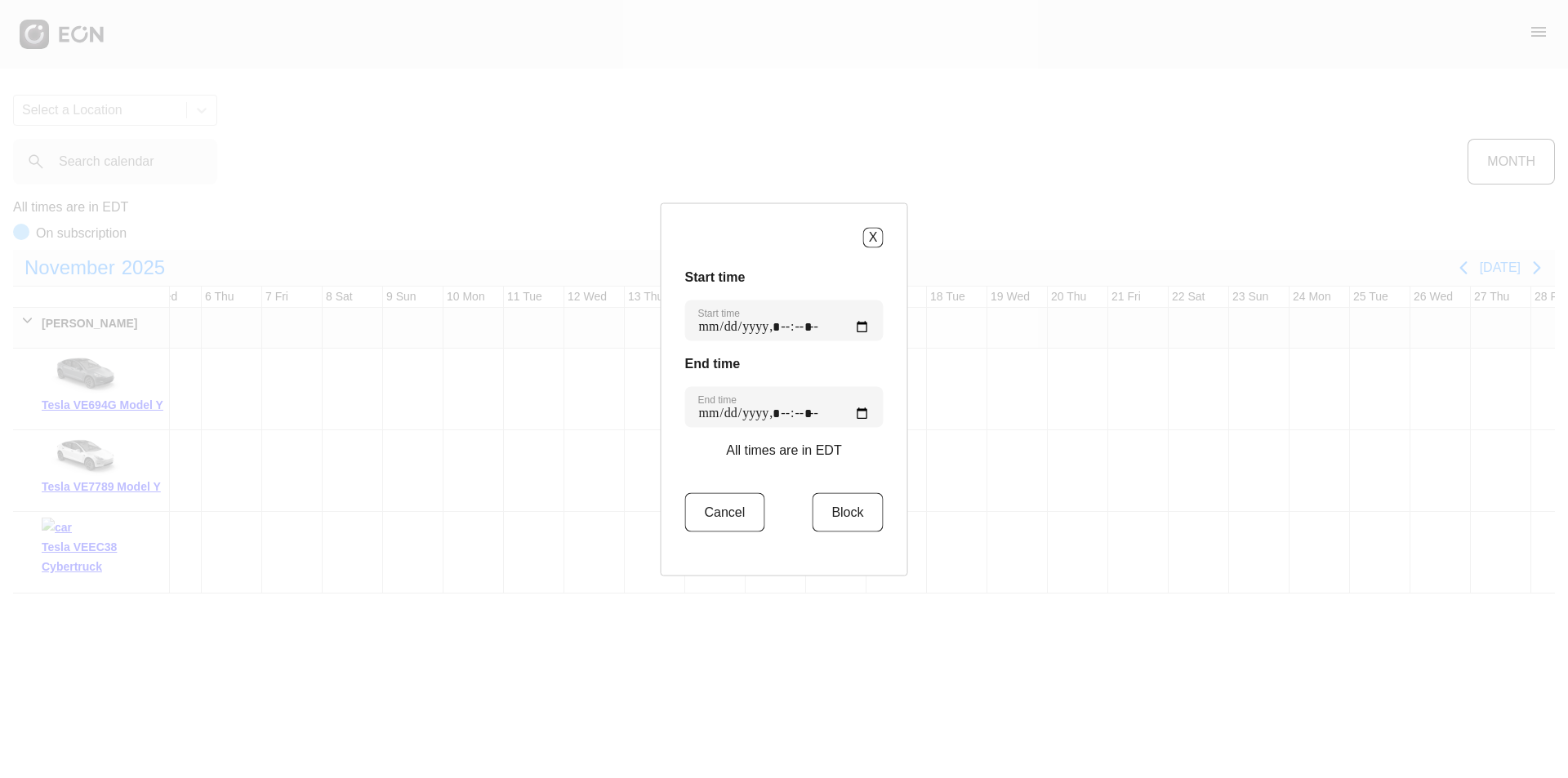
click at [27, 312] on div "X Start time Start time End time End time All times are in EDT Cancel Block" at bounding box center [784, 389] width 1568 height 778
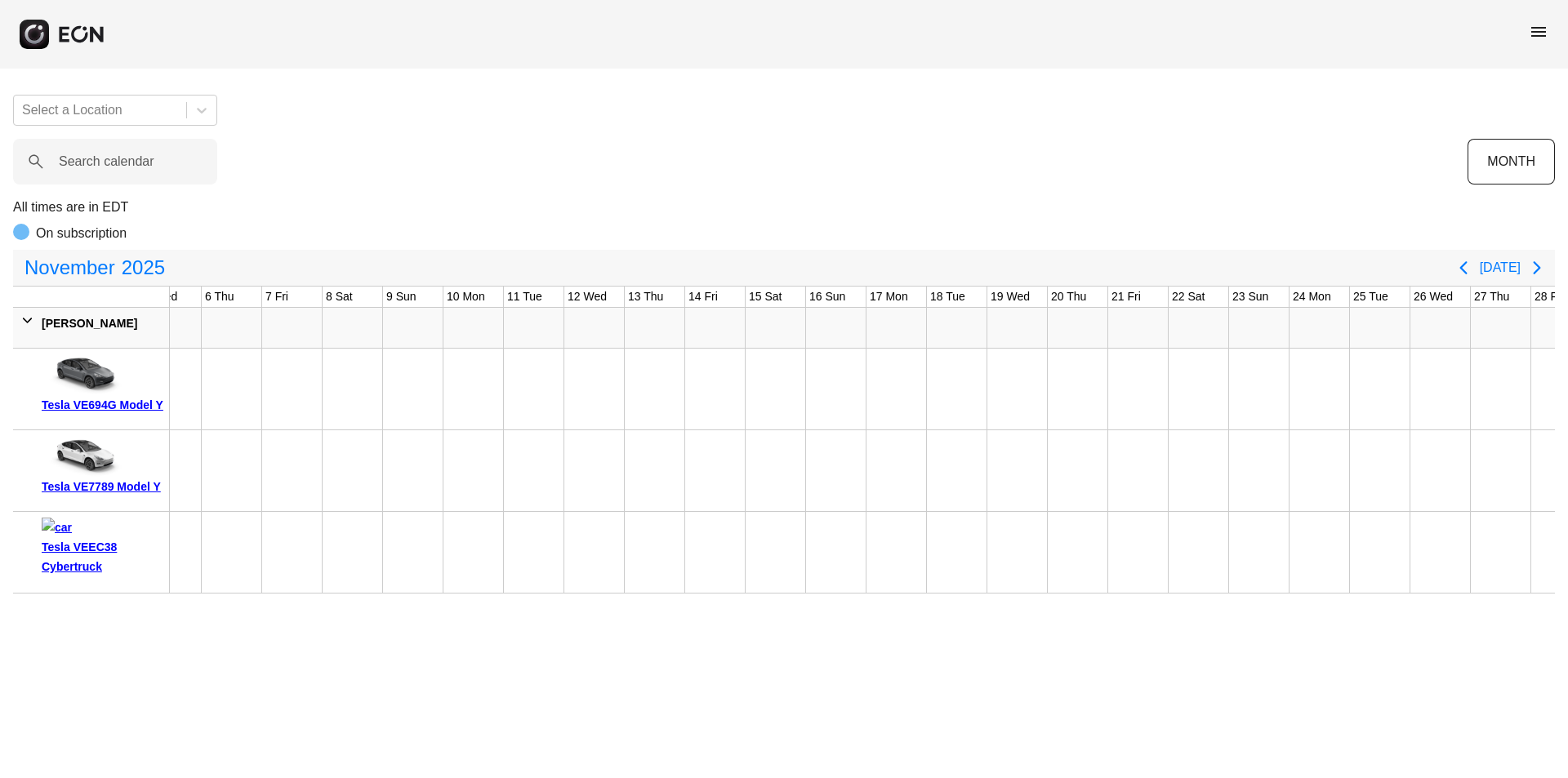
click at [19, 322] on span at bounding box center [27, 320] width 17 height 17
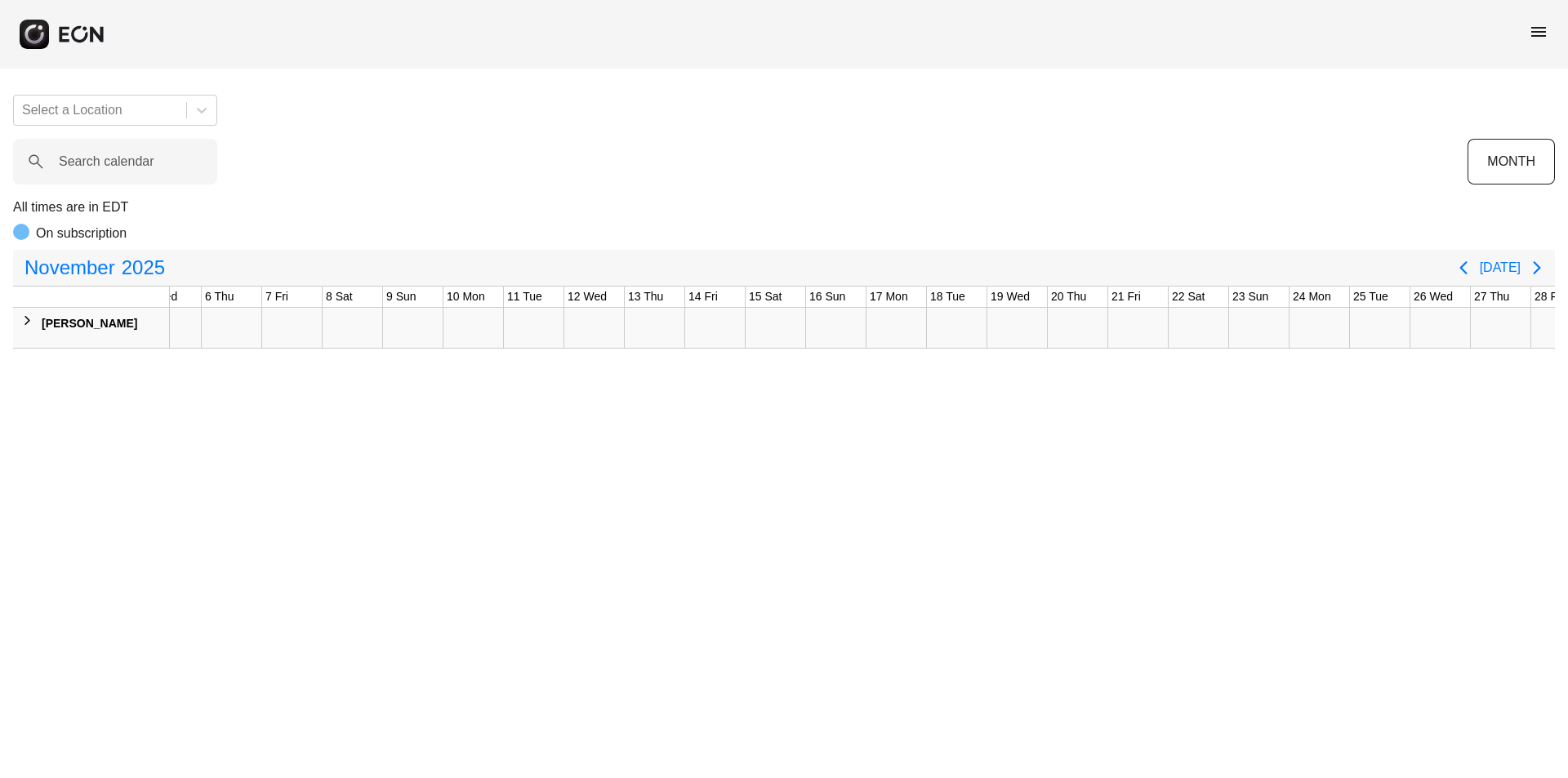
click at [19, 322] on span at bounding box center [27, 320] width 17 height 17
